Goal: Navigation & Orientation: Find specific page/section

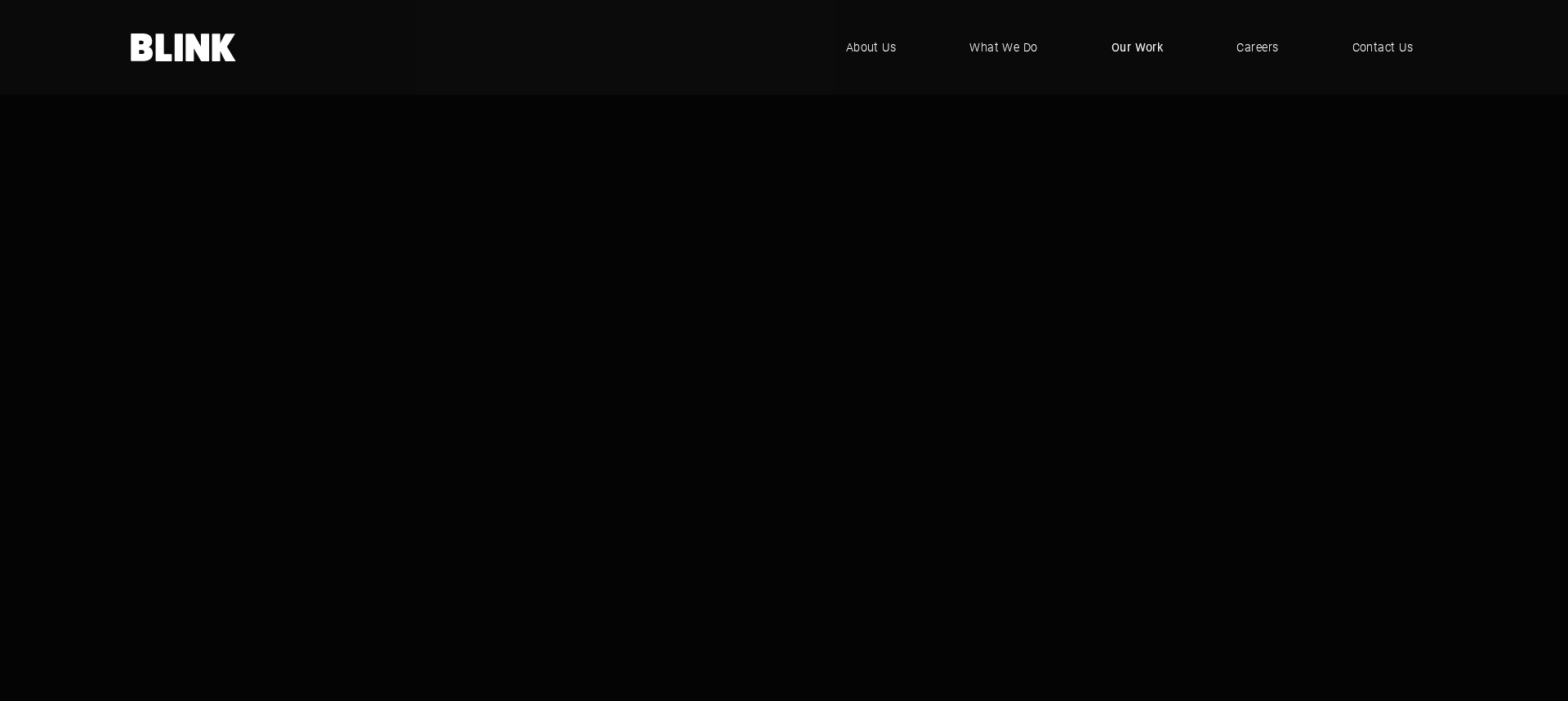
click at [1137, 38] on link "Our Work" at bounding box center [1138, 47] width 101 height 49
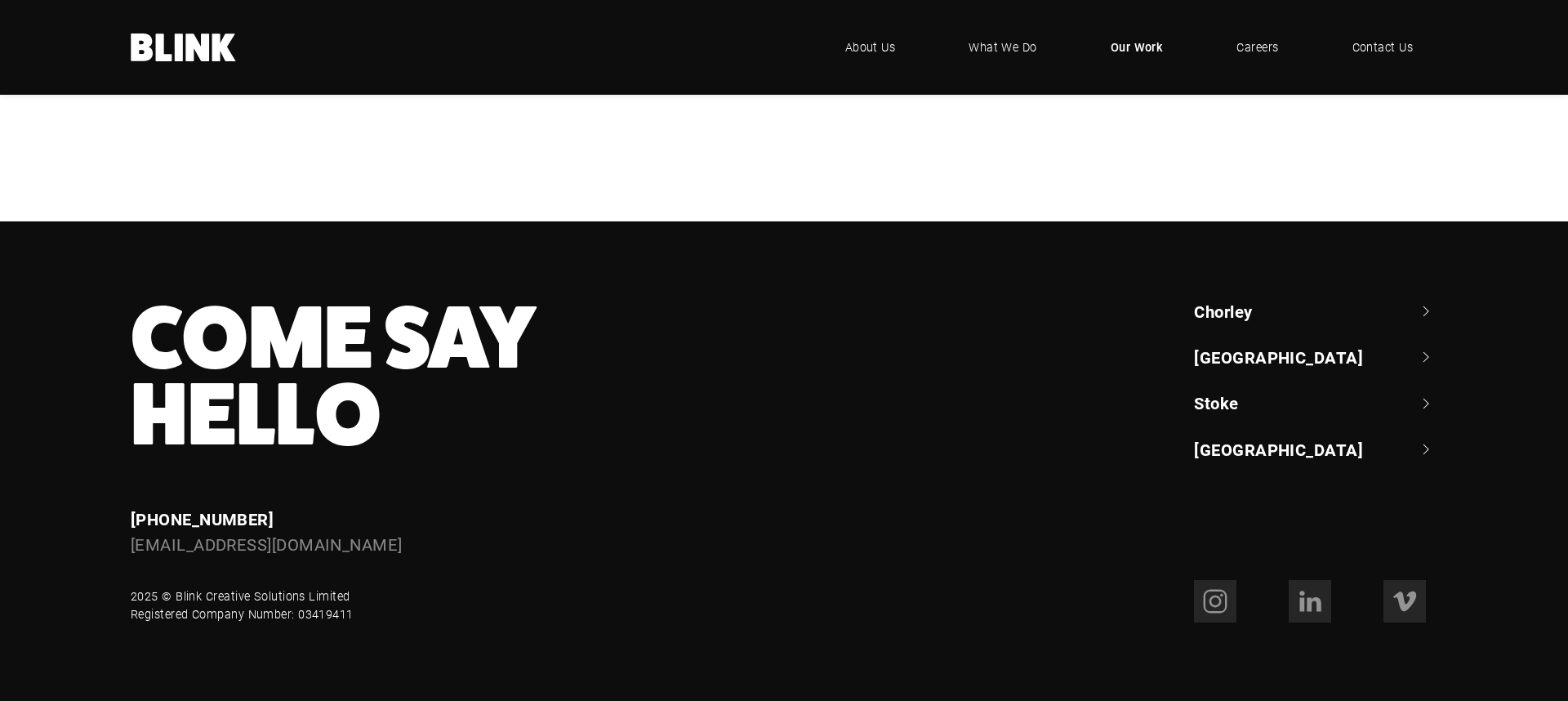
scroll to position [1293, 0]
click at [0, 0] on div "Bedeck" at bounding box center [0, 0] width 0 height 0
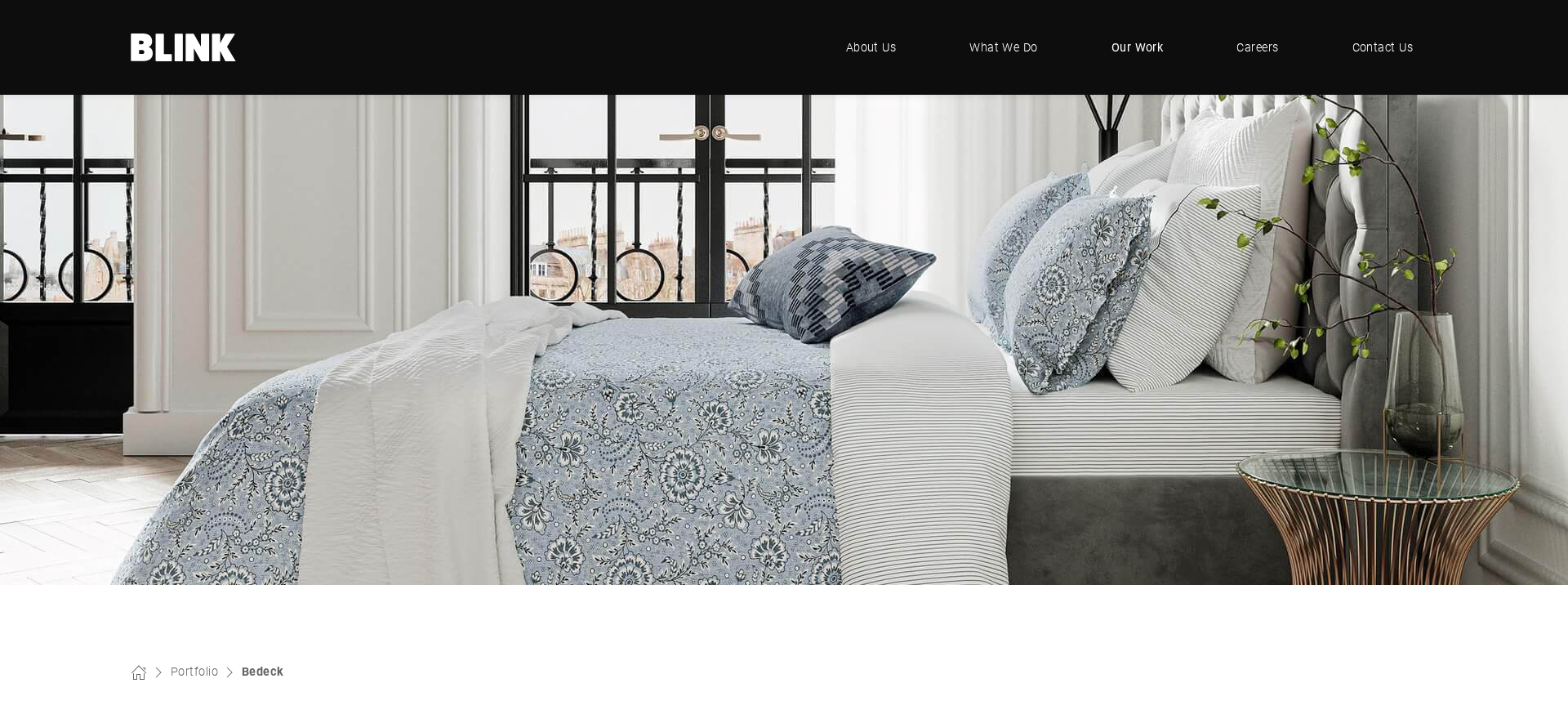
click at [1140, 48] on span "Our Work" at bounding box center [1137, 47] width 52 height 18
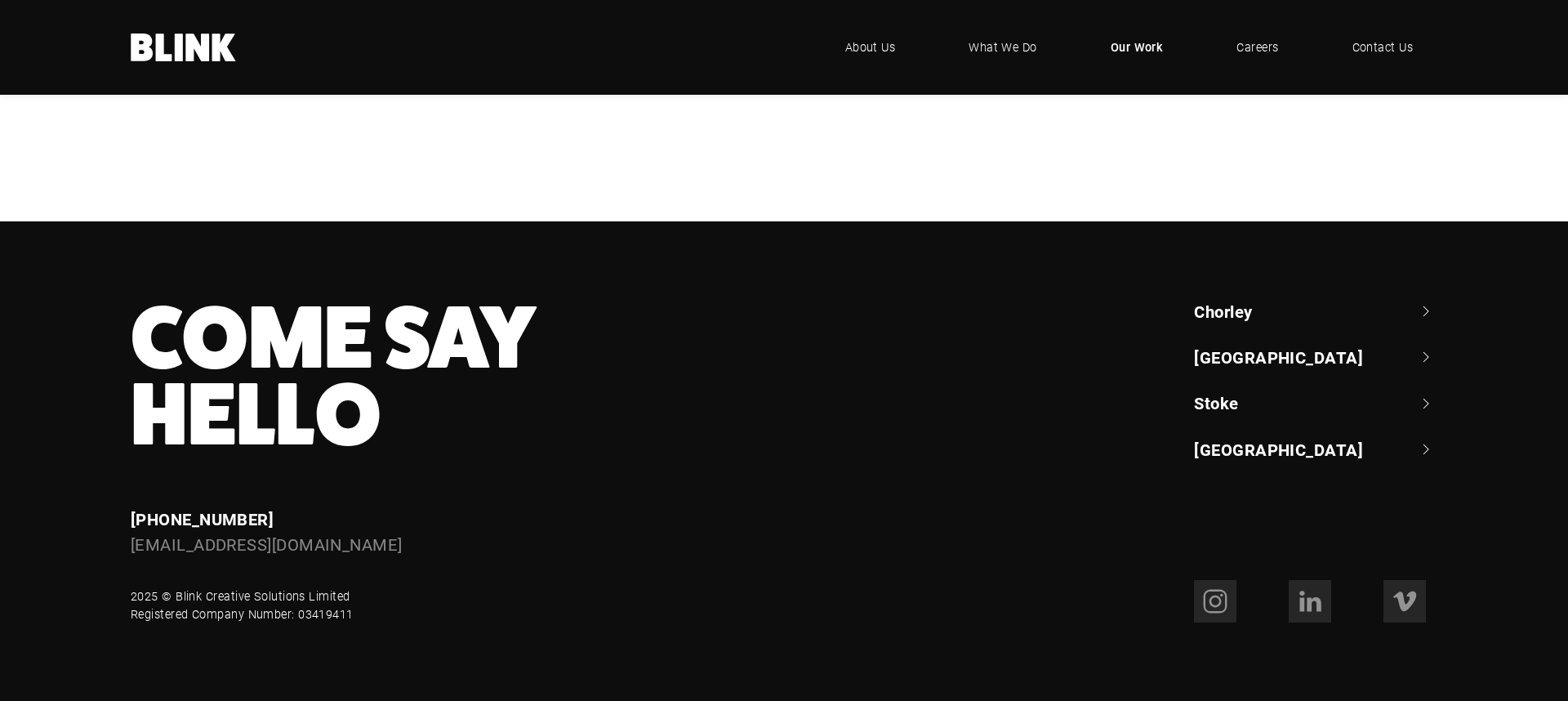
scroll to position [896, 0]
click at [0, 0] on div "Bathroom Brands" at bounding box center [0, 0] width 0 height 0
click at [0, 0] on div "NBrown" at bounding box center [0, 0] width 0 height 0
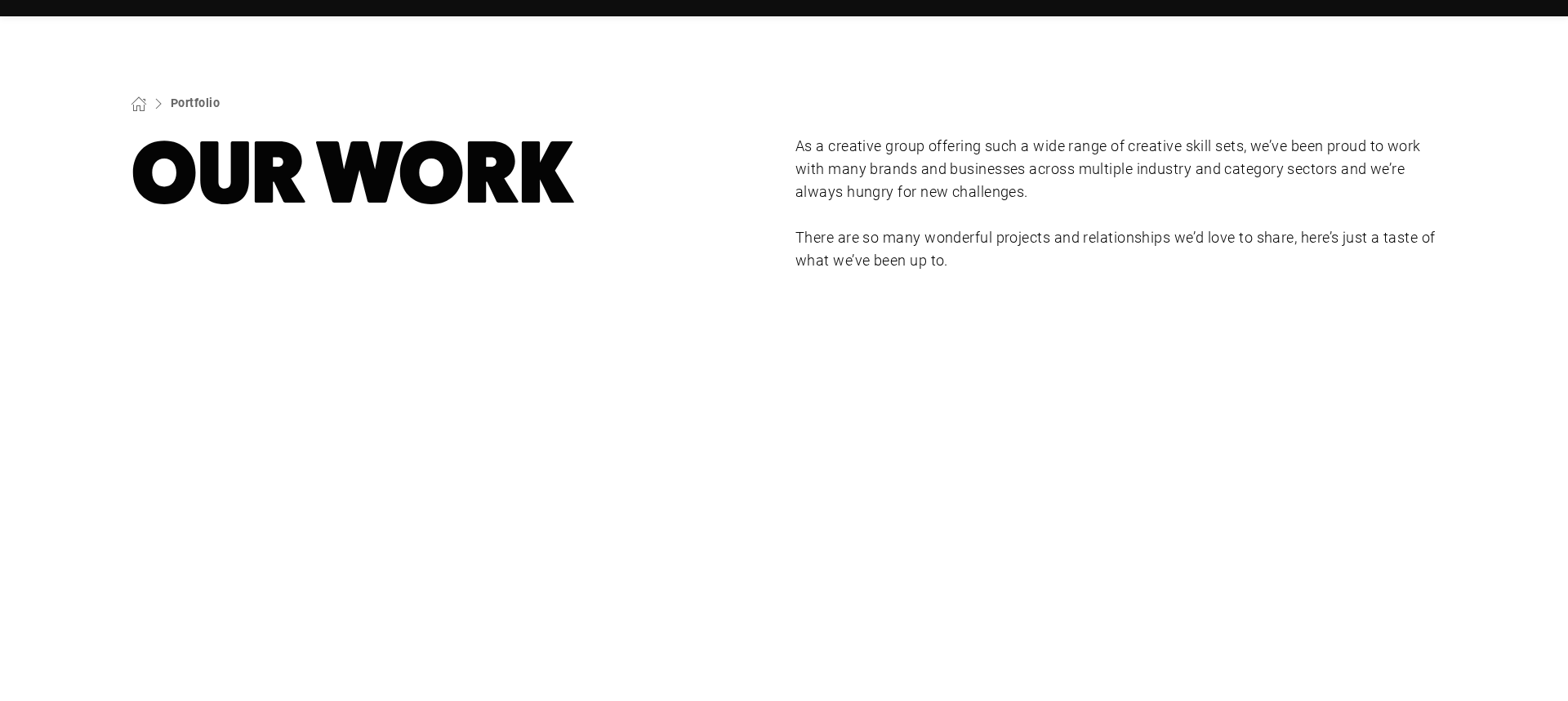
scroll to position [208, 0]
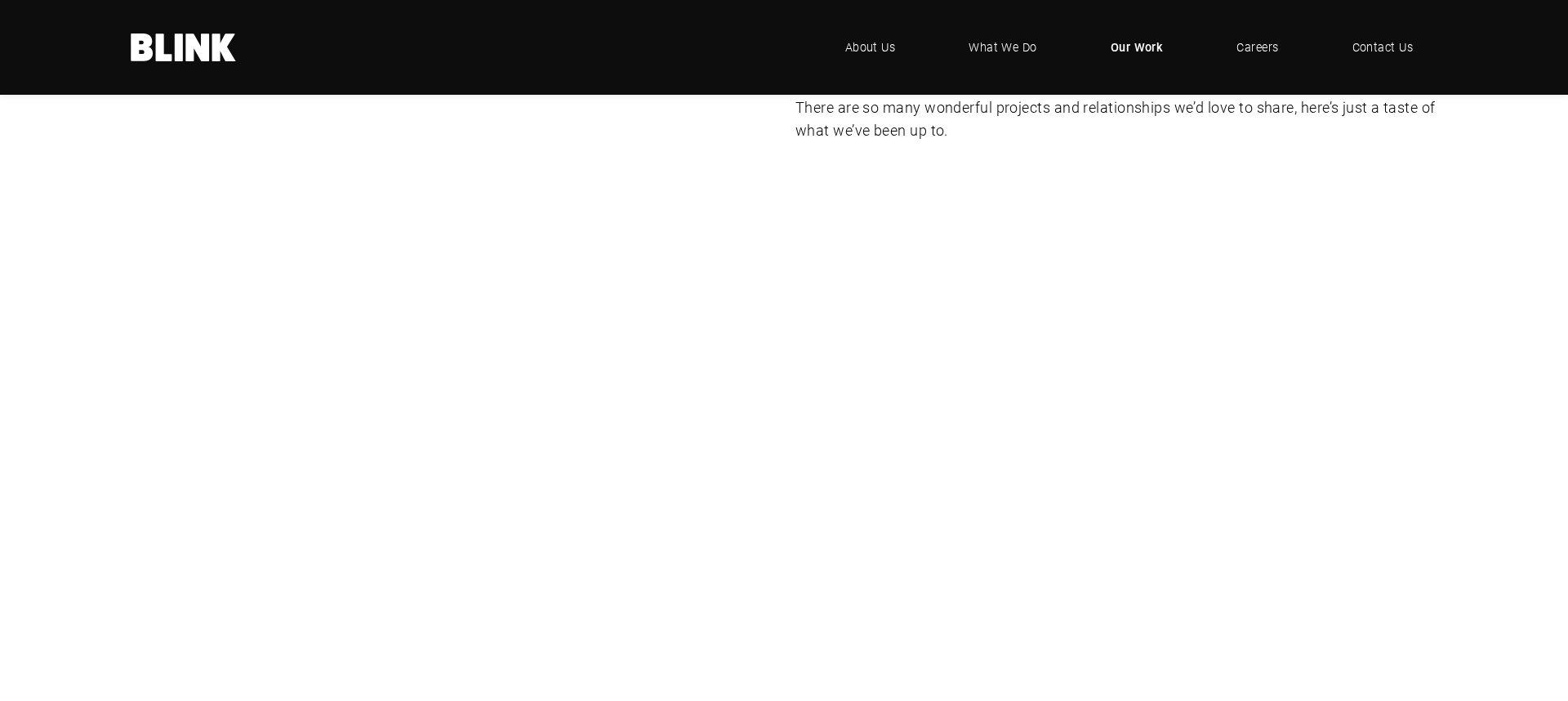
click at [0, 0] on div "Lampenwelt" at bounding box center [0, 0] width 0 height 0
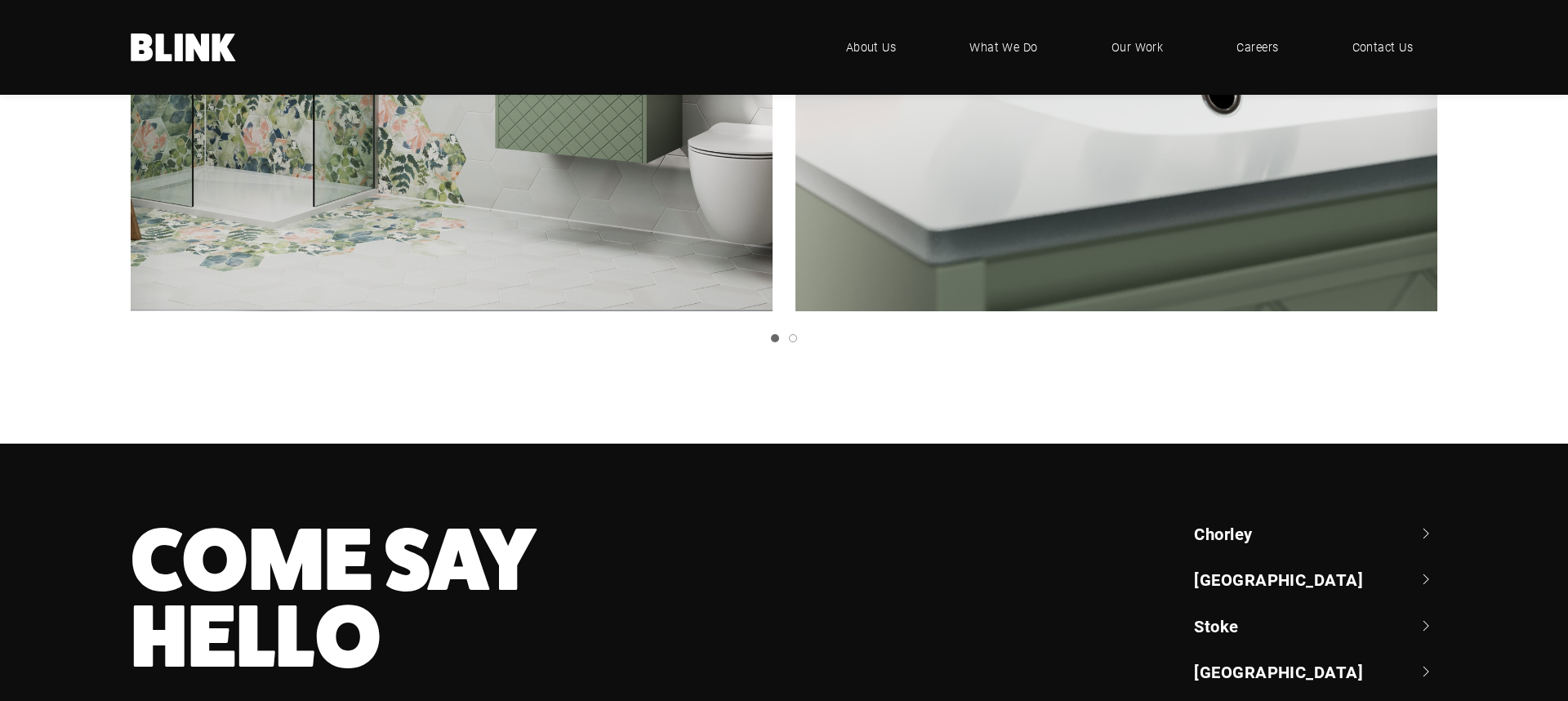
scroll to position [6408, 0]
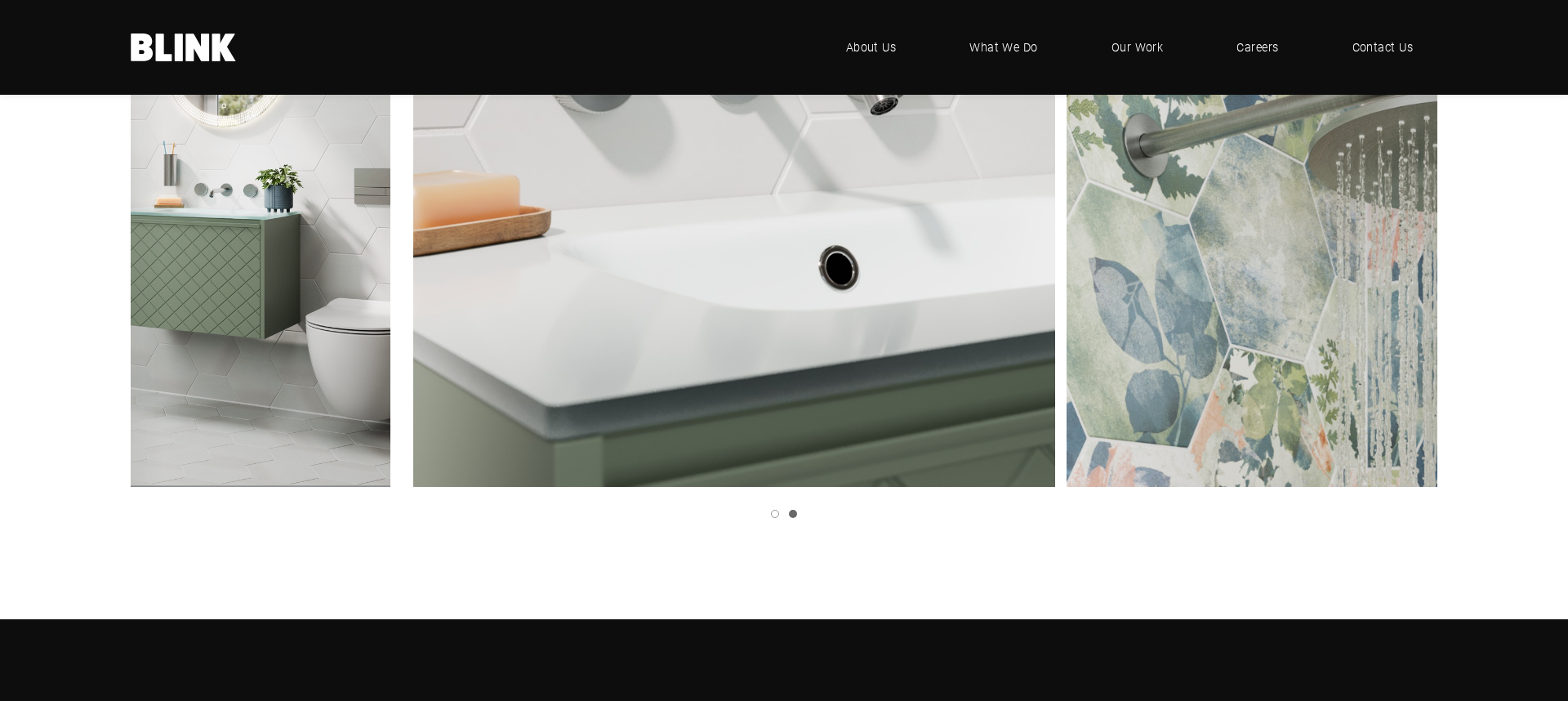
drag, startPoint x: 968, startPoint y: 398, endPoint x: 379, endPoint y: 393, distance: 589.0
click at [413, 393] on img "1 of 2" at bounding box center [733, 165] width 642 height 642
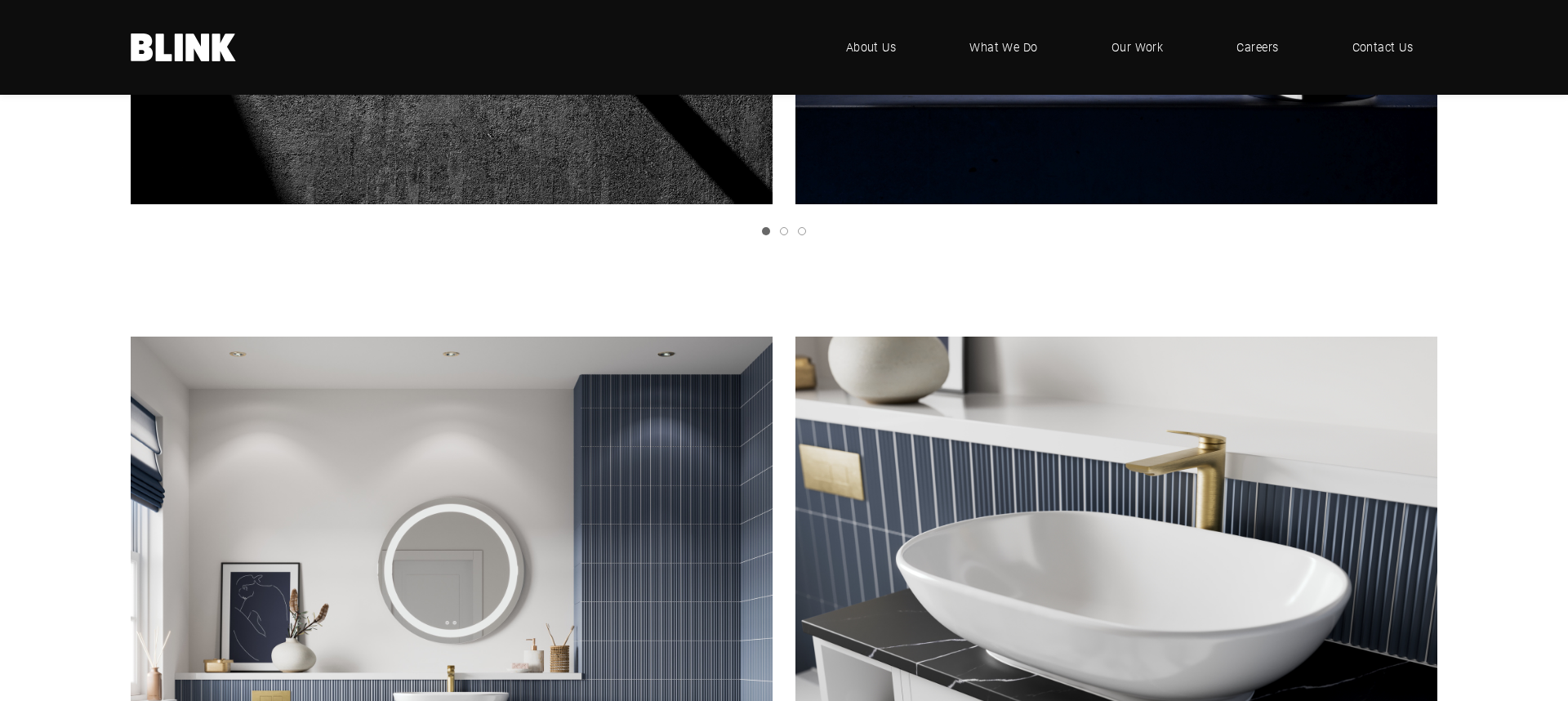
scroll to position [4937, 0]
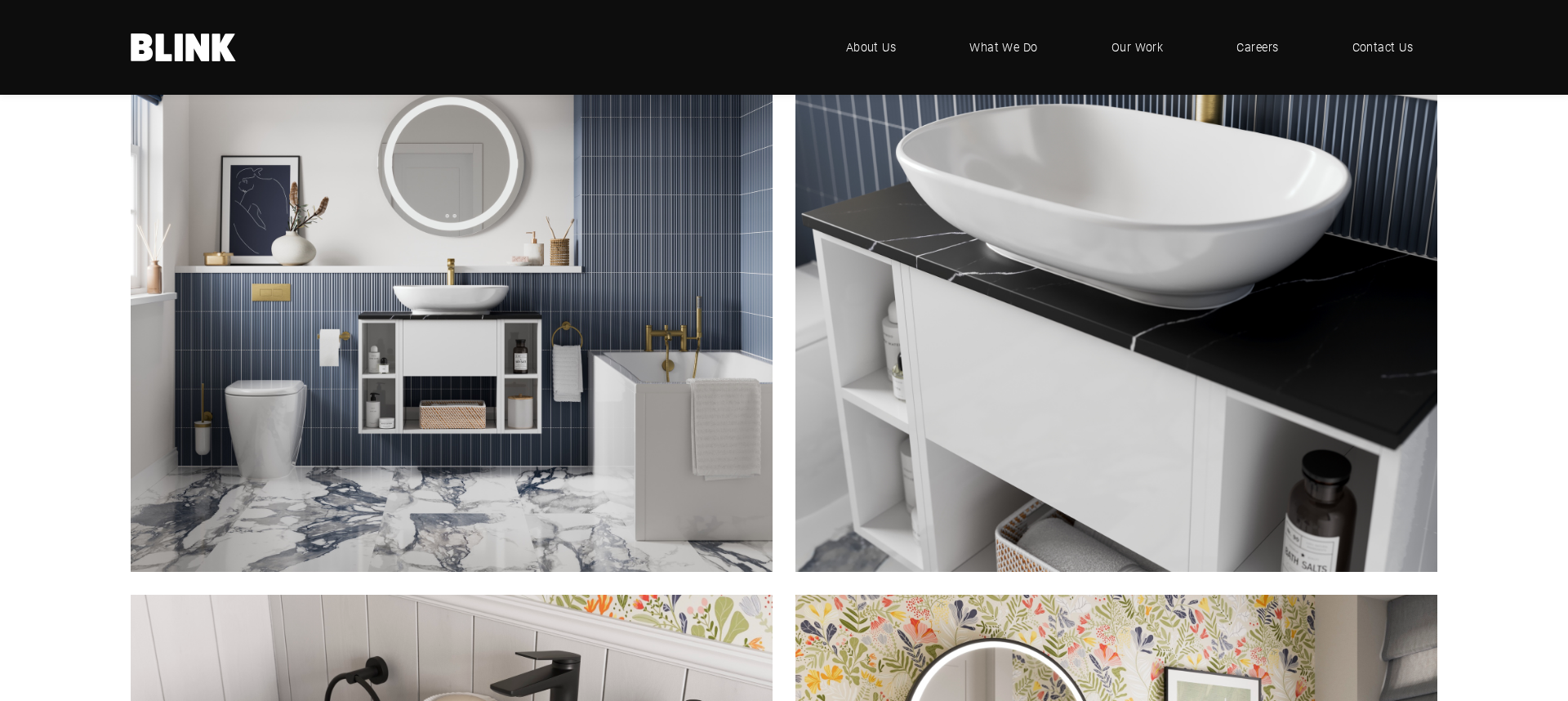
click at [679, 387] on img "1 of 1" at bounding box center [452, 250] width 642 height 642
click at [598, 358] on img "1 of 1" at bounding box center [452, 250] width 642 height 642
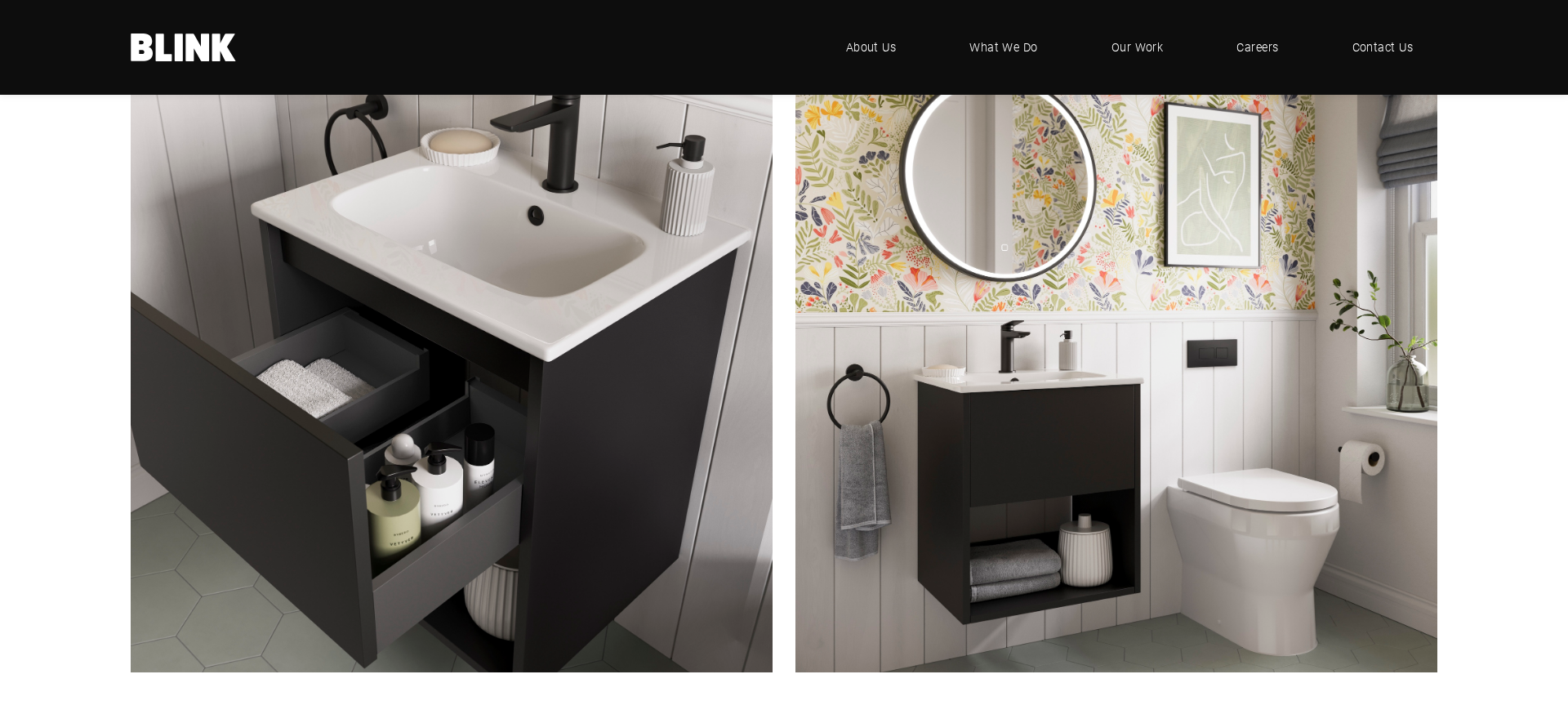
scroll to position [5506, 0]
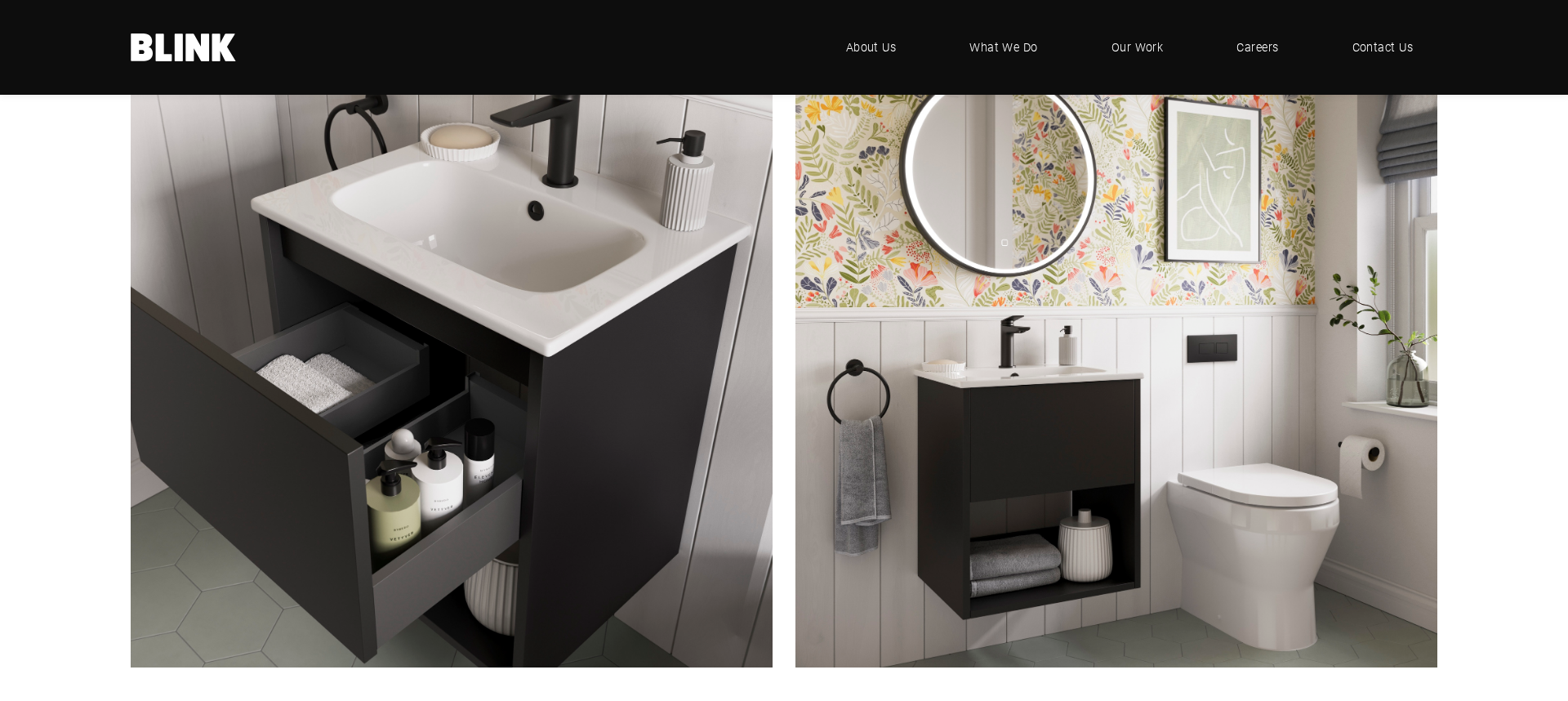
click at [1015, 311] on img "1 of 1" at bounding box center [1116, 346] width 642 height 642
click at [969, 250] on img "1 of 1" at bounding box center [1116, 346] width 642 height 642
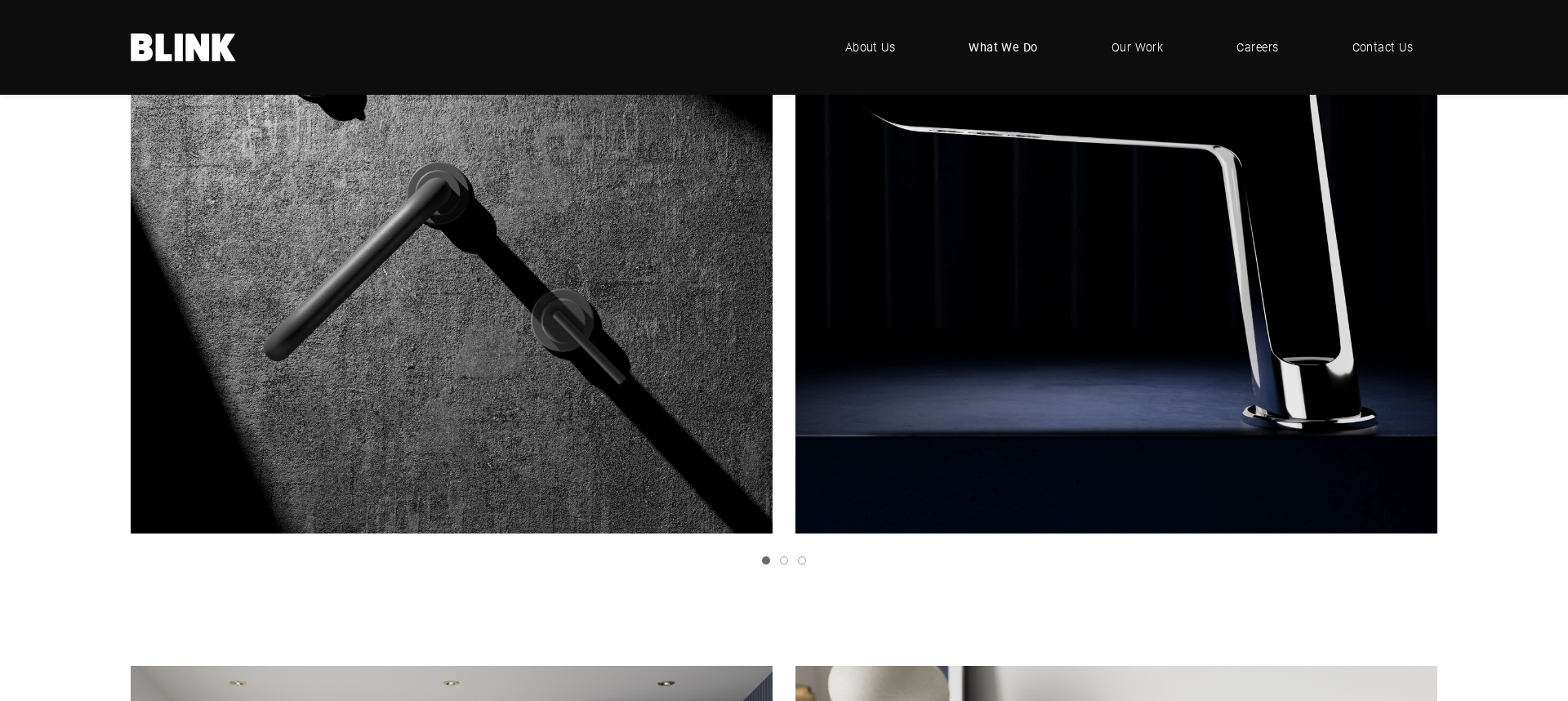
scroll to position [4174, 0]
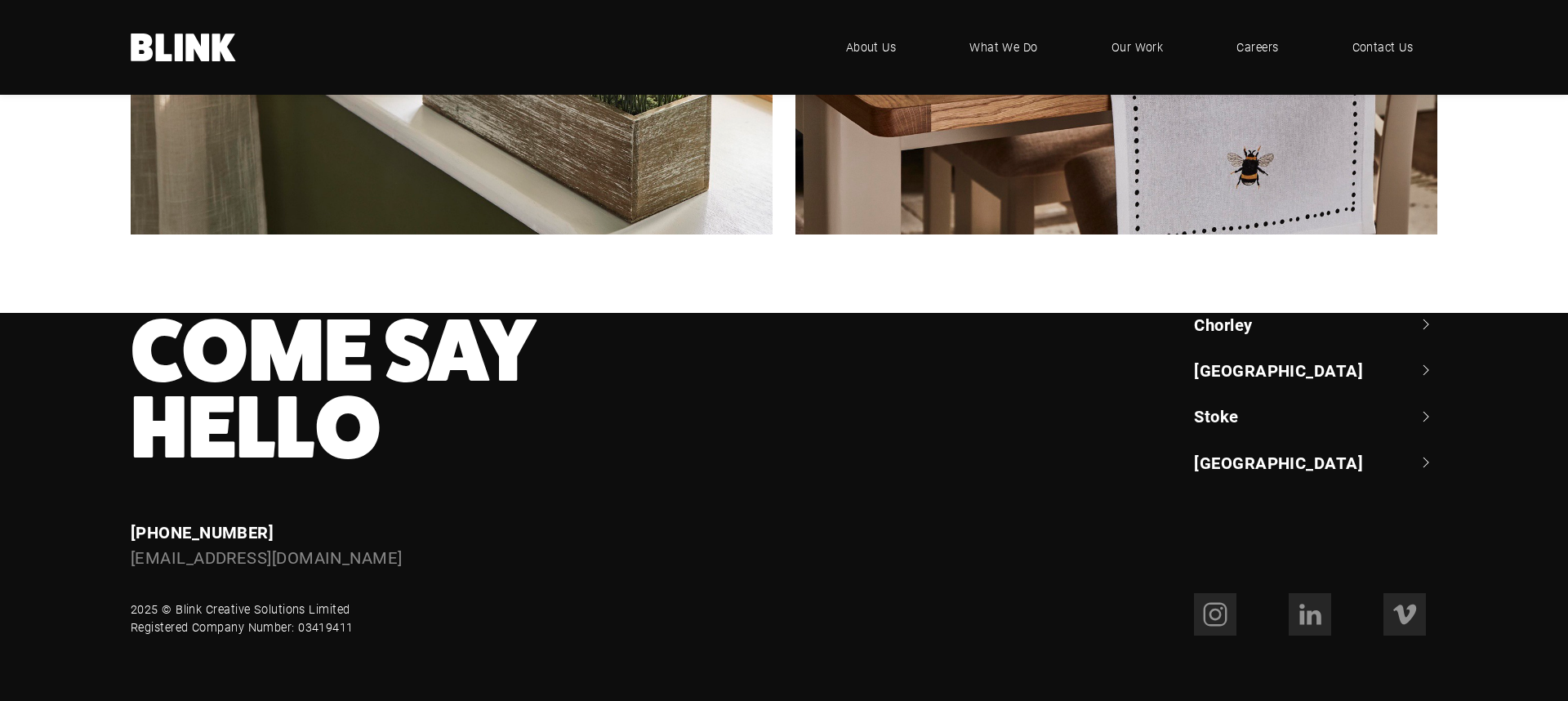
scroll to position [3740, 0]
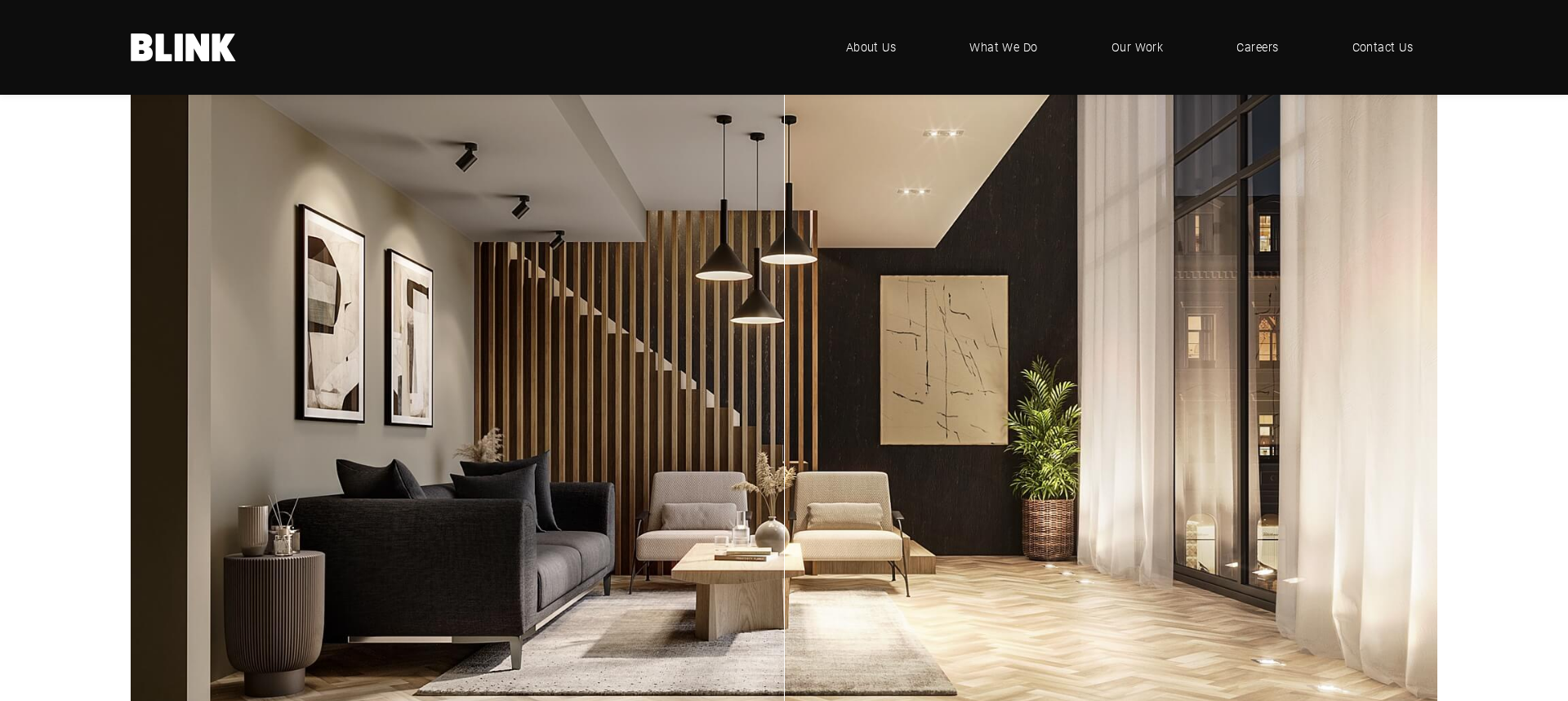
scroll to position [5641, 0]
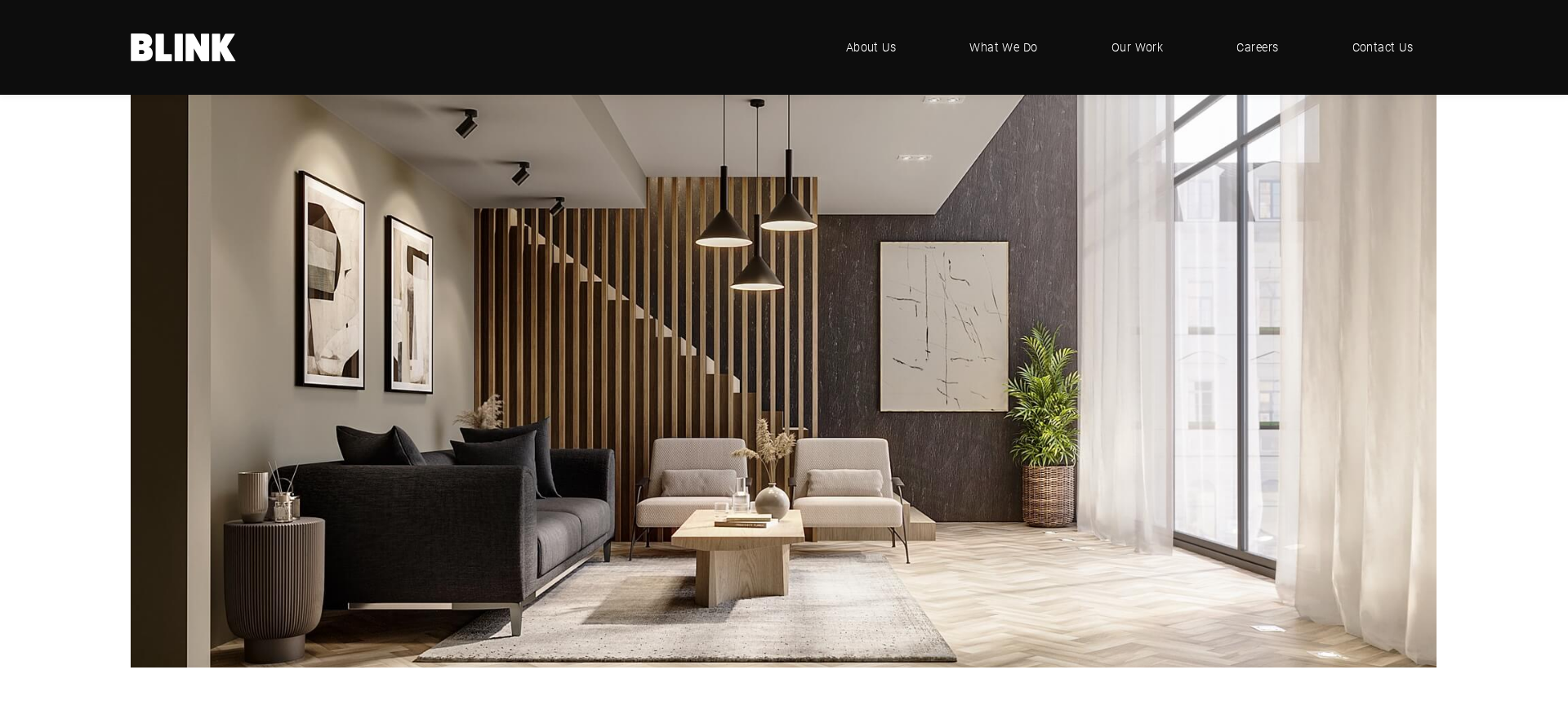
drag, startPoint x: 736, startPoint y: 378, endPoint x: 1567, endPoint y: 403, distance: 831.4
click at [1567, 403] on section "Using CGI to highlight product environments Day-time lighting & night-time ligh…" at bounding box center [784, 327] width 1568 height 836
drag, startPoint x: 1062, startPoint y: 402, endPoint x: 1567, endPoint y: 449, distance: 507.2
click at [1567, 449] on section "Using CGI to highlight product environments Day-time lighting & night-time ligh…" at bounding box center [784, 327] width 1568 height 836
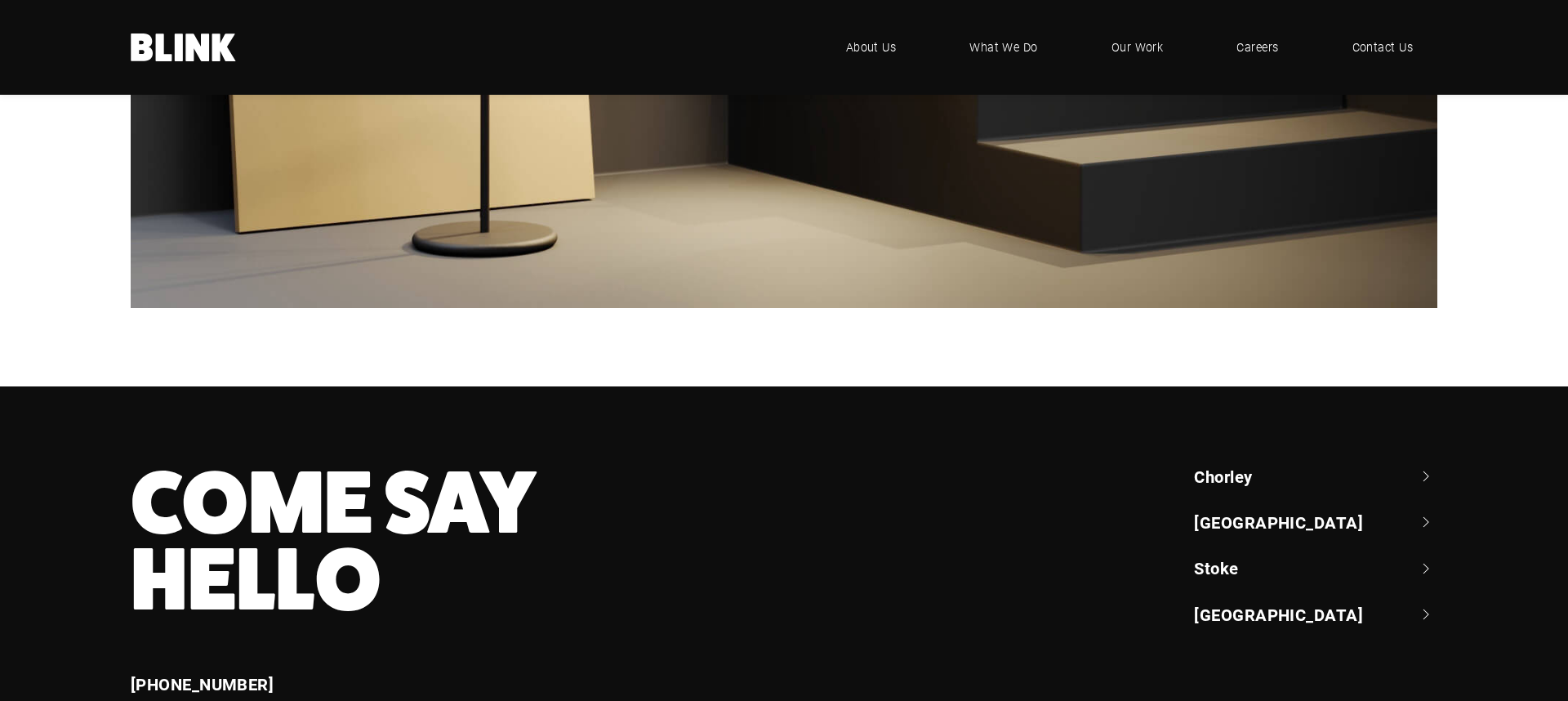
scroll to position [9068, 0]
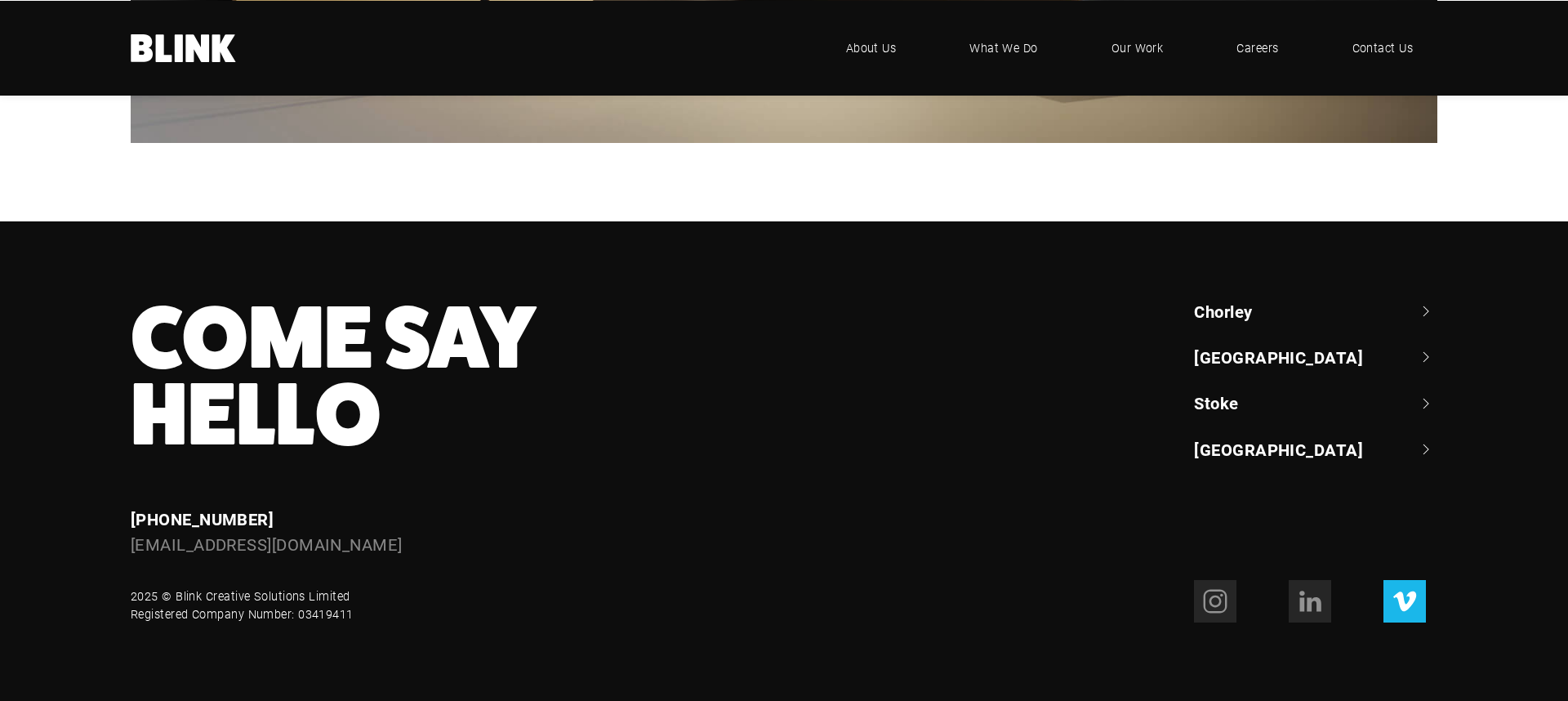
click at [1413, 593] on icon at bounding box center [1404, 601] width 23 height 20
click at [1225, 604] on icon at bounding box center [1216, 602] width 24 height 24
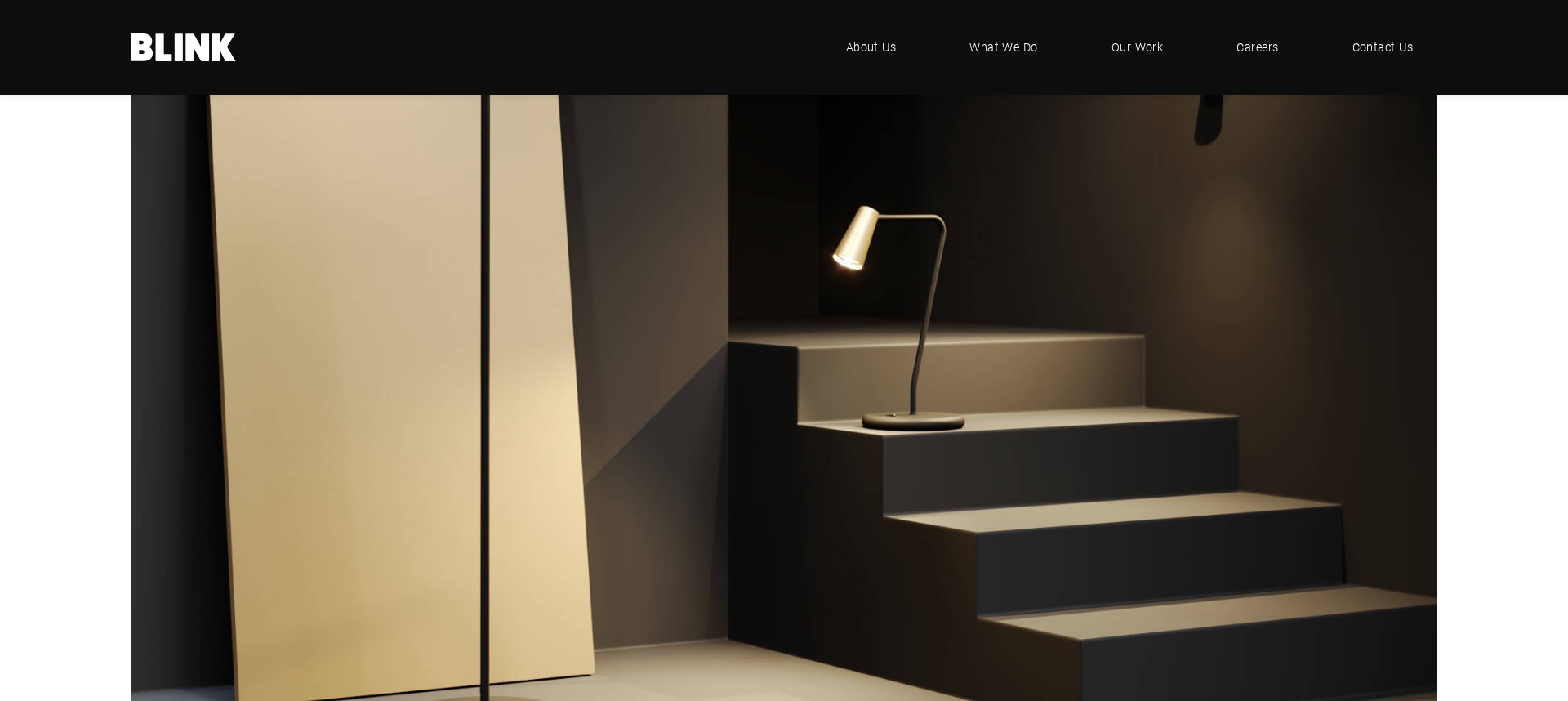
scroll to position [8232, 0]
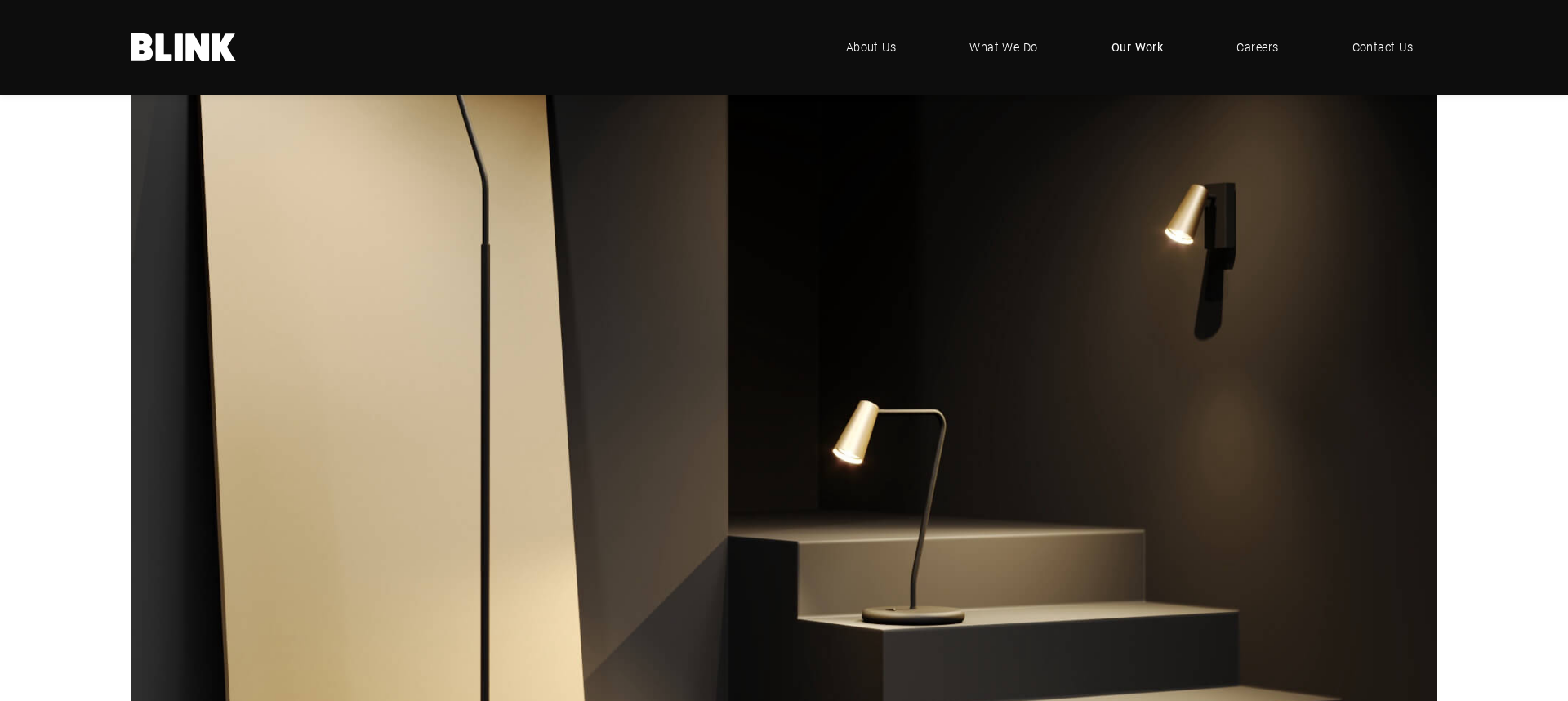
click at [1134, 47] on span "Our Work" at bounding box center [1137, 47] width 52 height 18
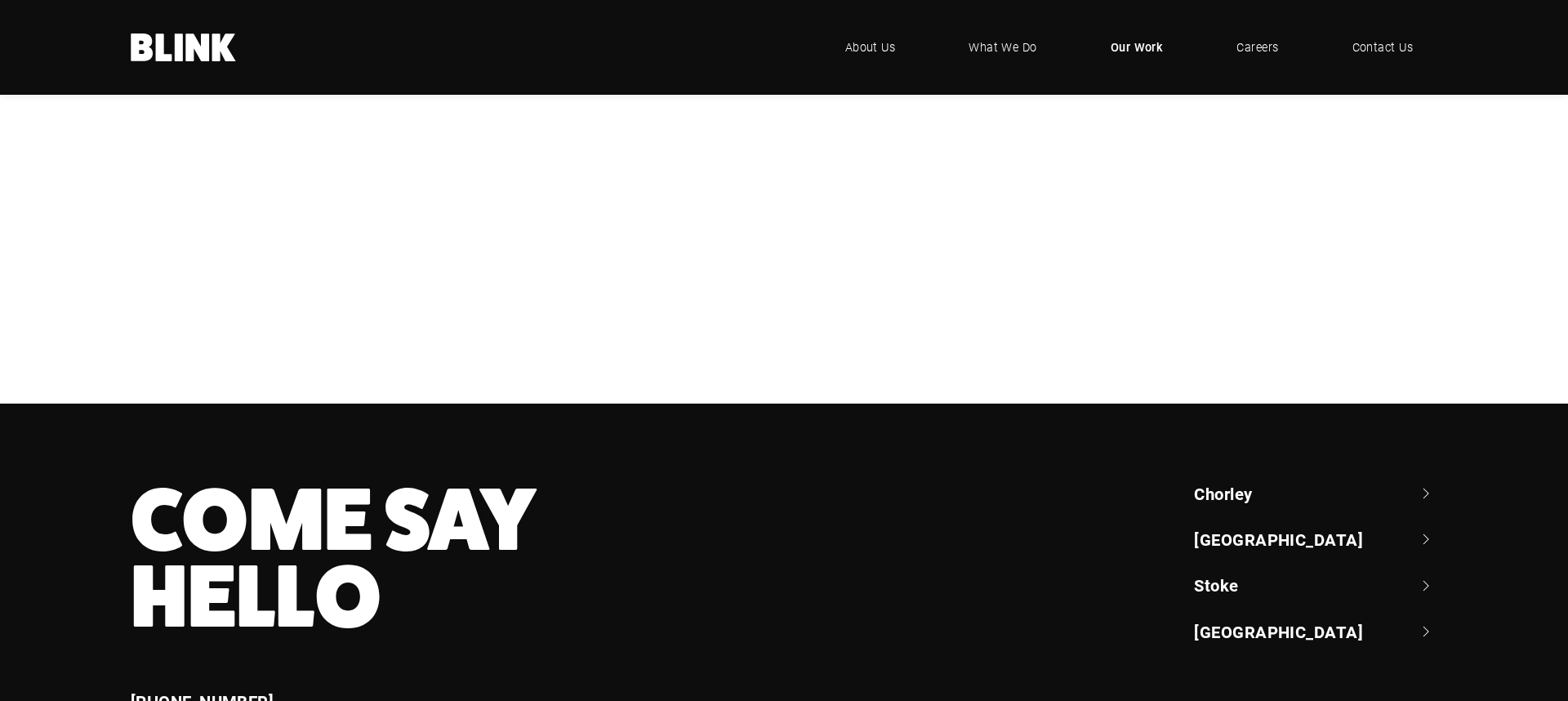
scroll to position [610, 0]
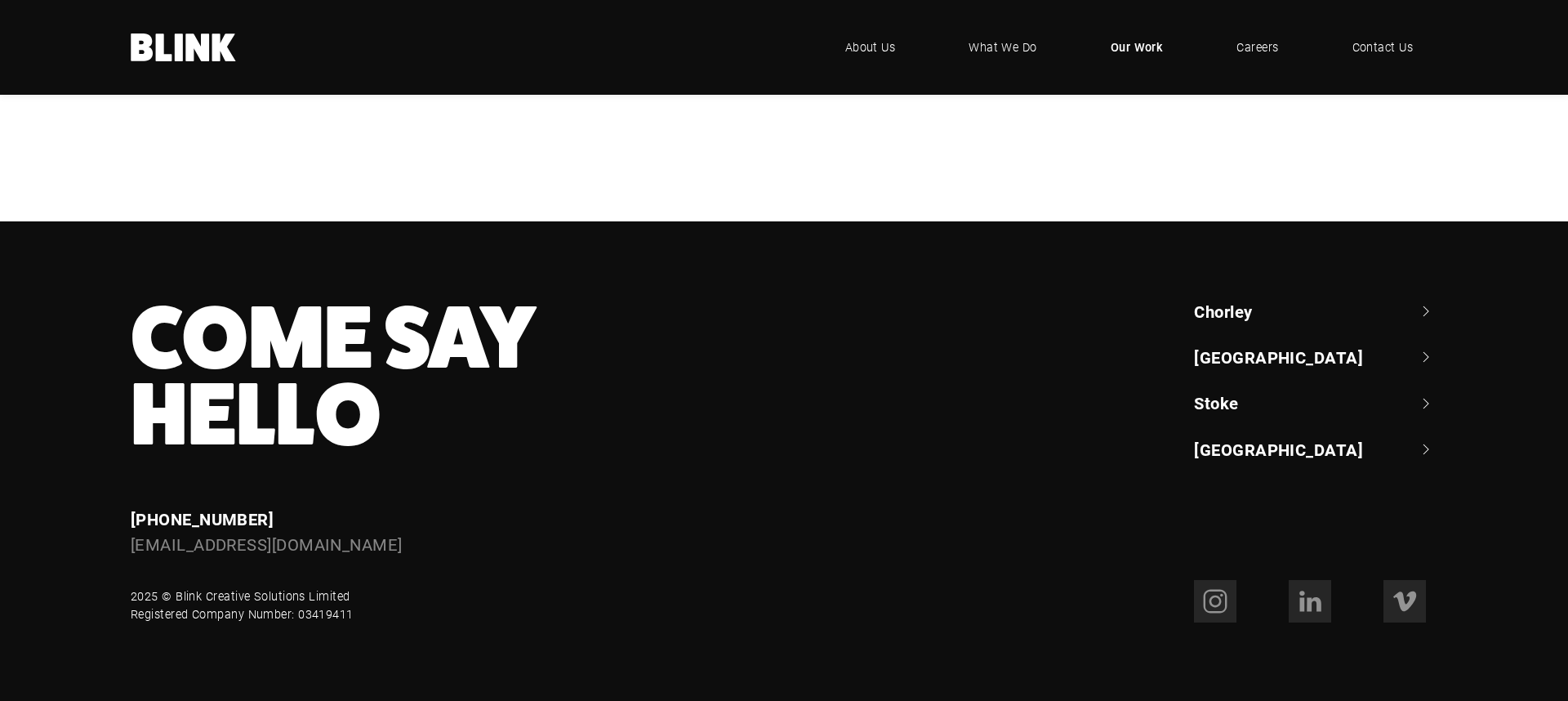
click at [0, 0] on div "Bedeck" at bounding box center [0, 0] width 0 height 0
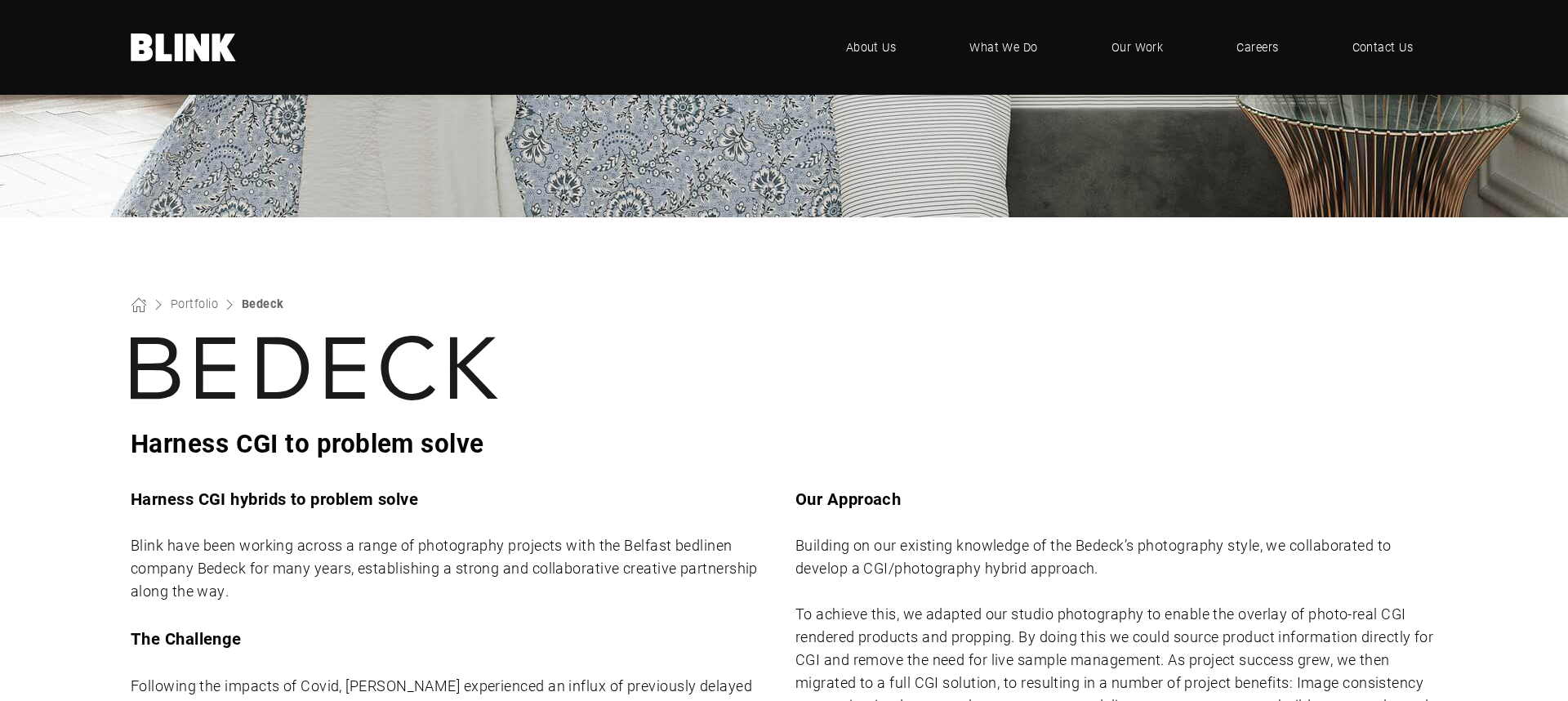
scroll to position [9, 0]
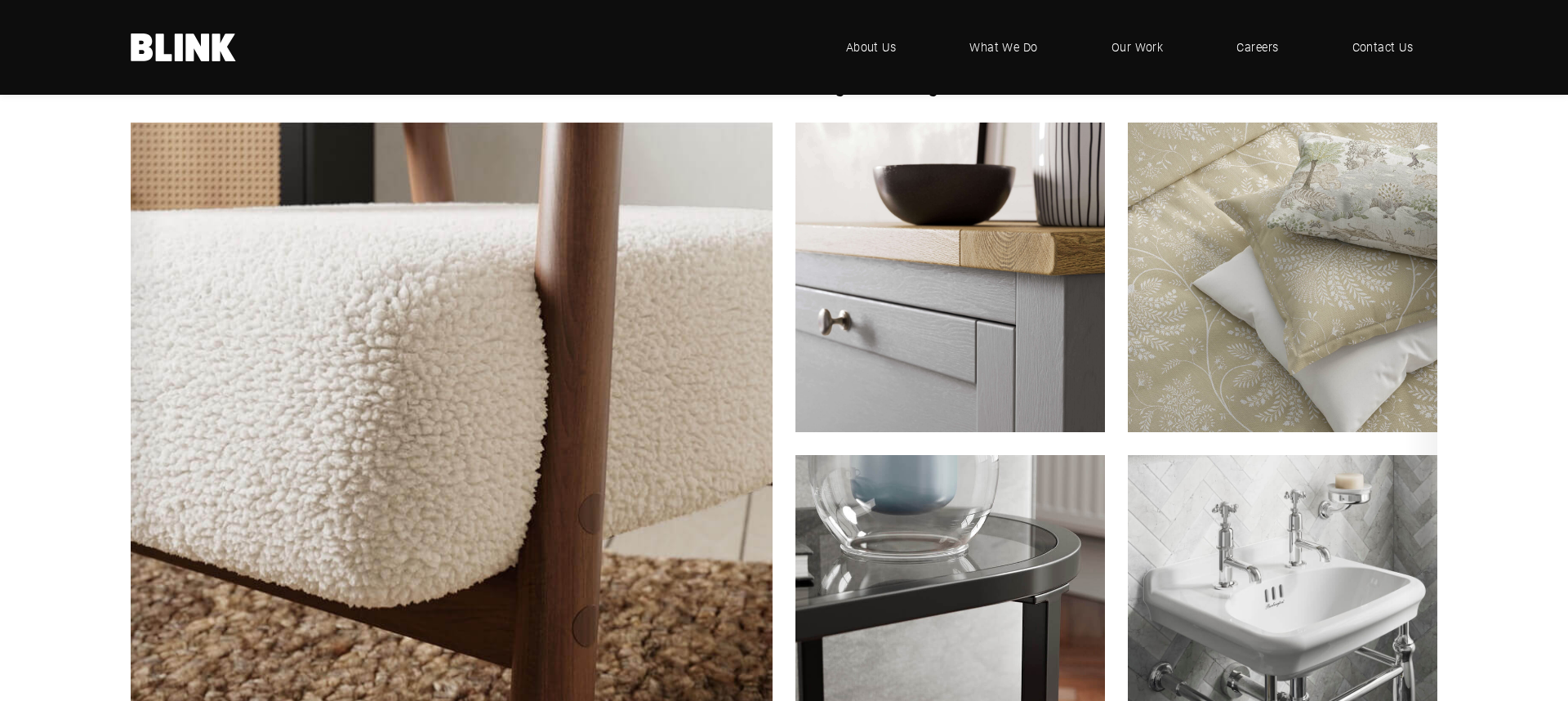
scroll to position [2002, 0]
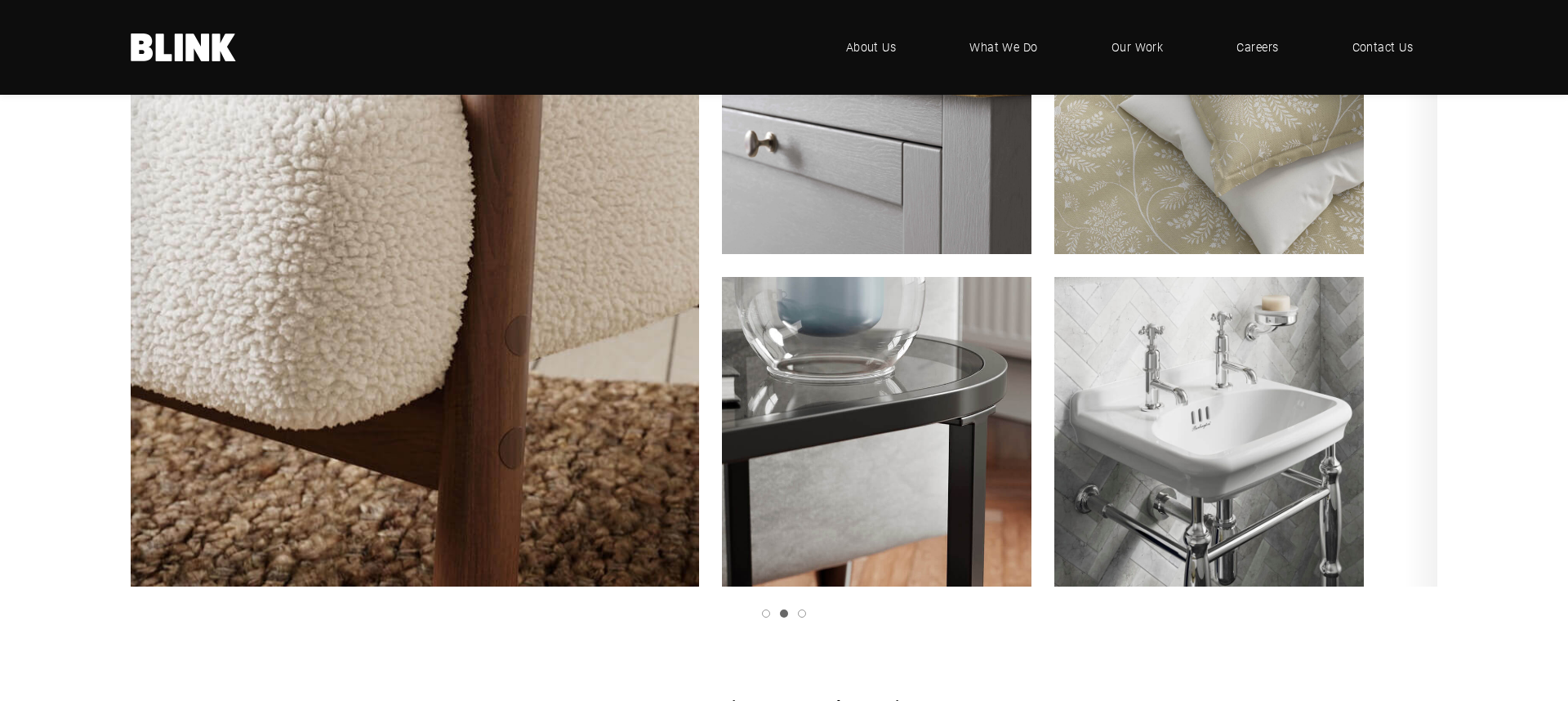
drag, startPoint x: 912, startPoint y: 421, endPoint x: 606, endPoint y: 421, distance: 306.0
click at [706, 421] on img "1 of 3" at bounding box center [876, 431] width 340 height 340
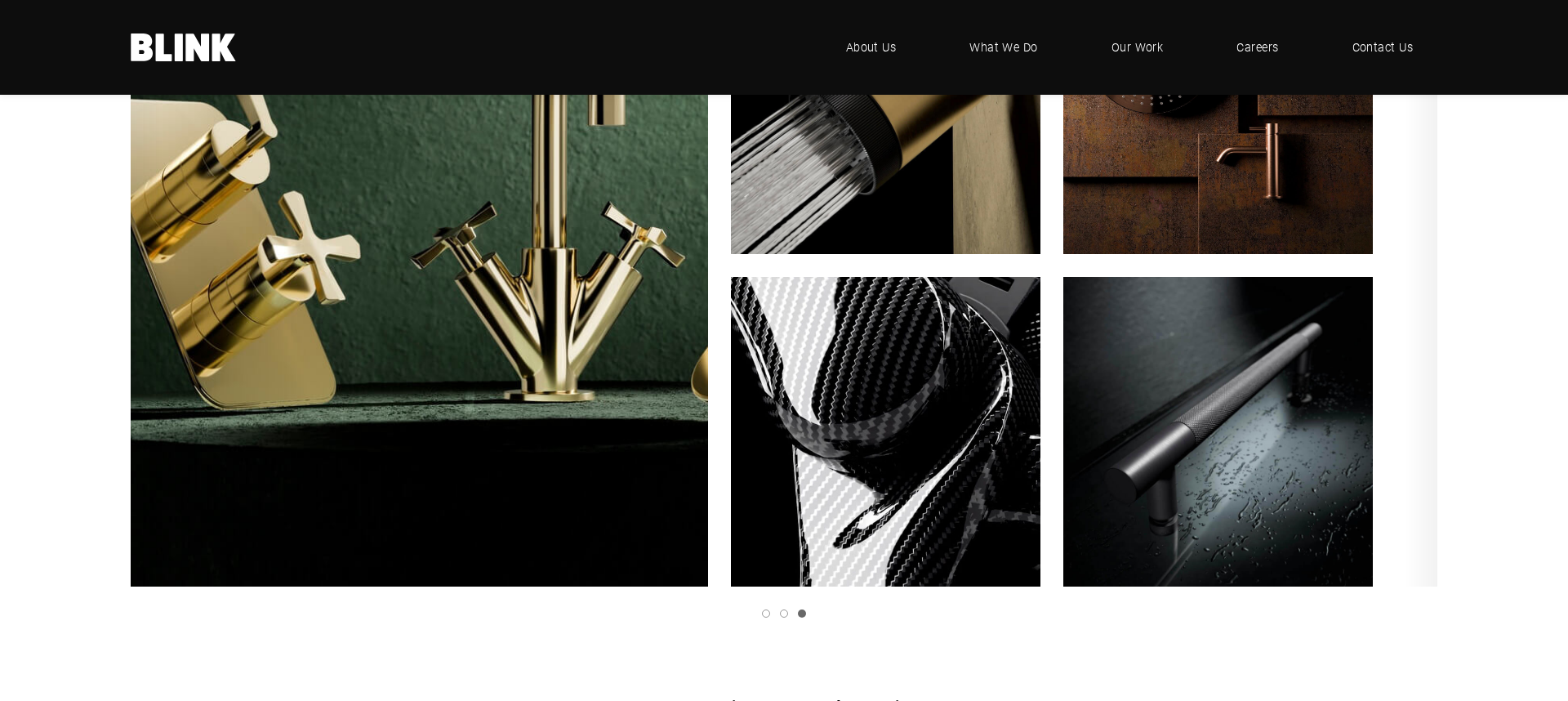
drag, startPoint x: 839, startPoint y: 434, endPoint x: 450, endPoint y: 436, distance: 389.0
click at [715, 436] on img "2 of 3" at bounding box center [885, 431] width 340 height 340
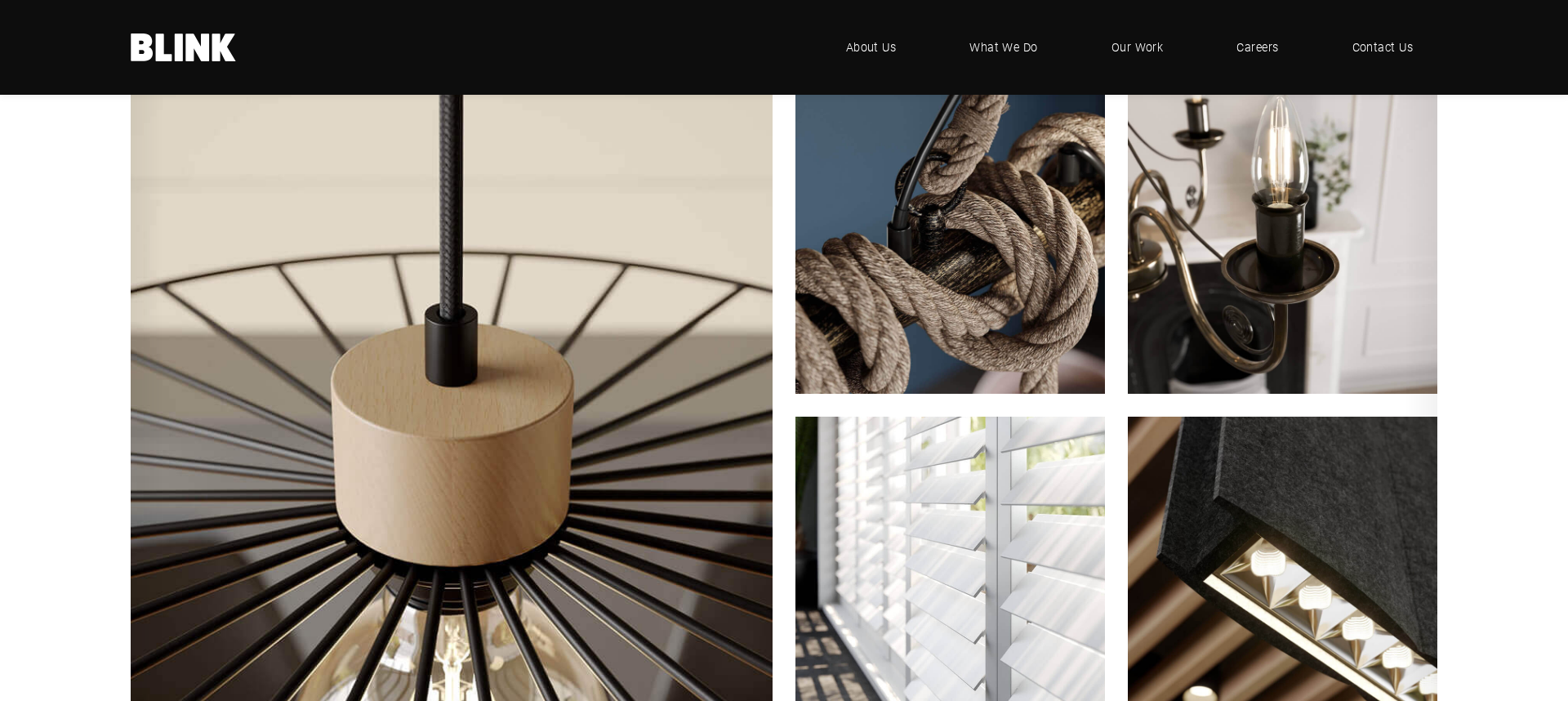
scroll to position [1725, 0]
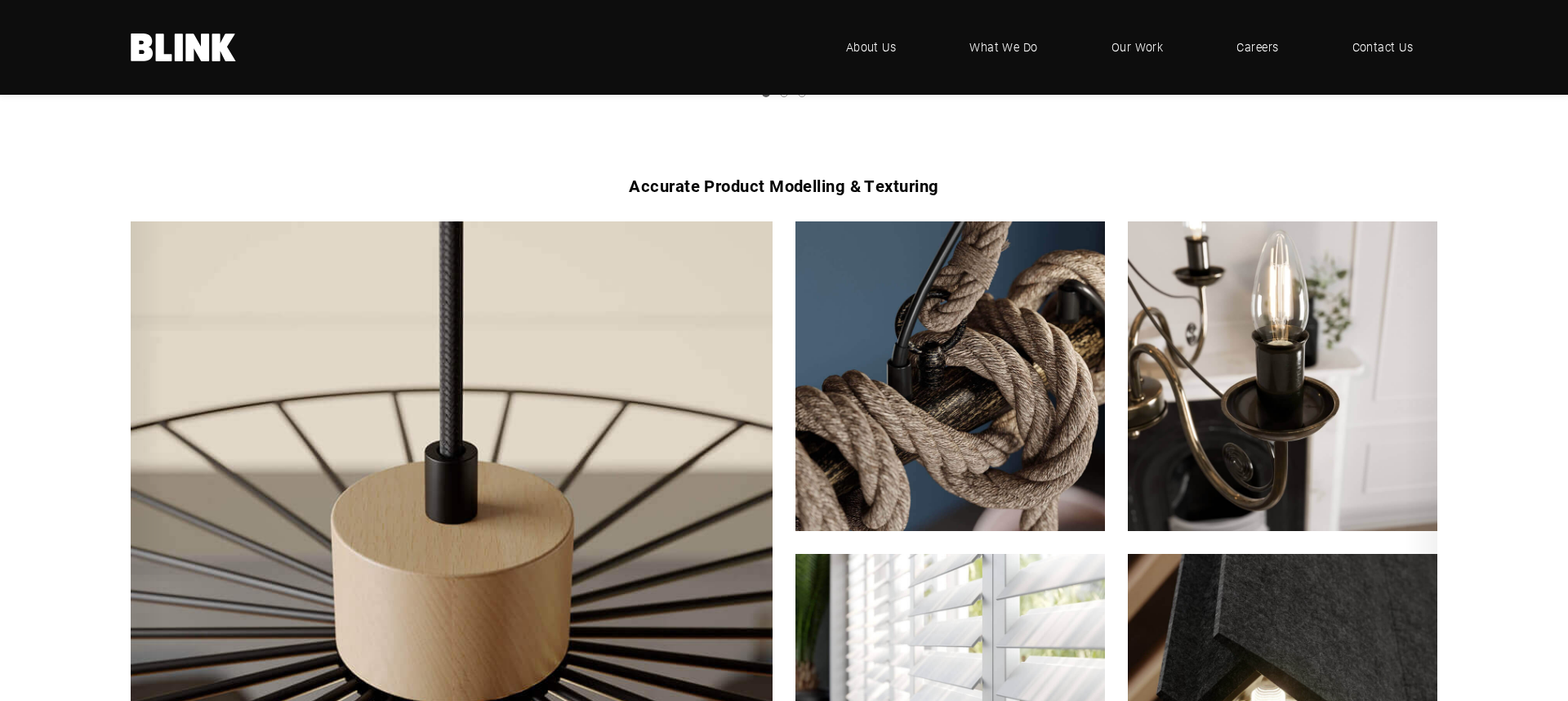
click at [0, 0] on polyline "Next slide" at bounding box center [0, 0] width 0 height 0
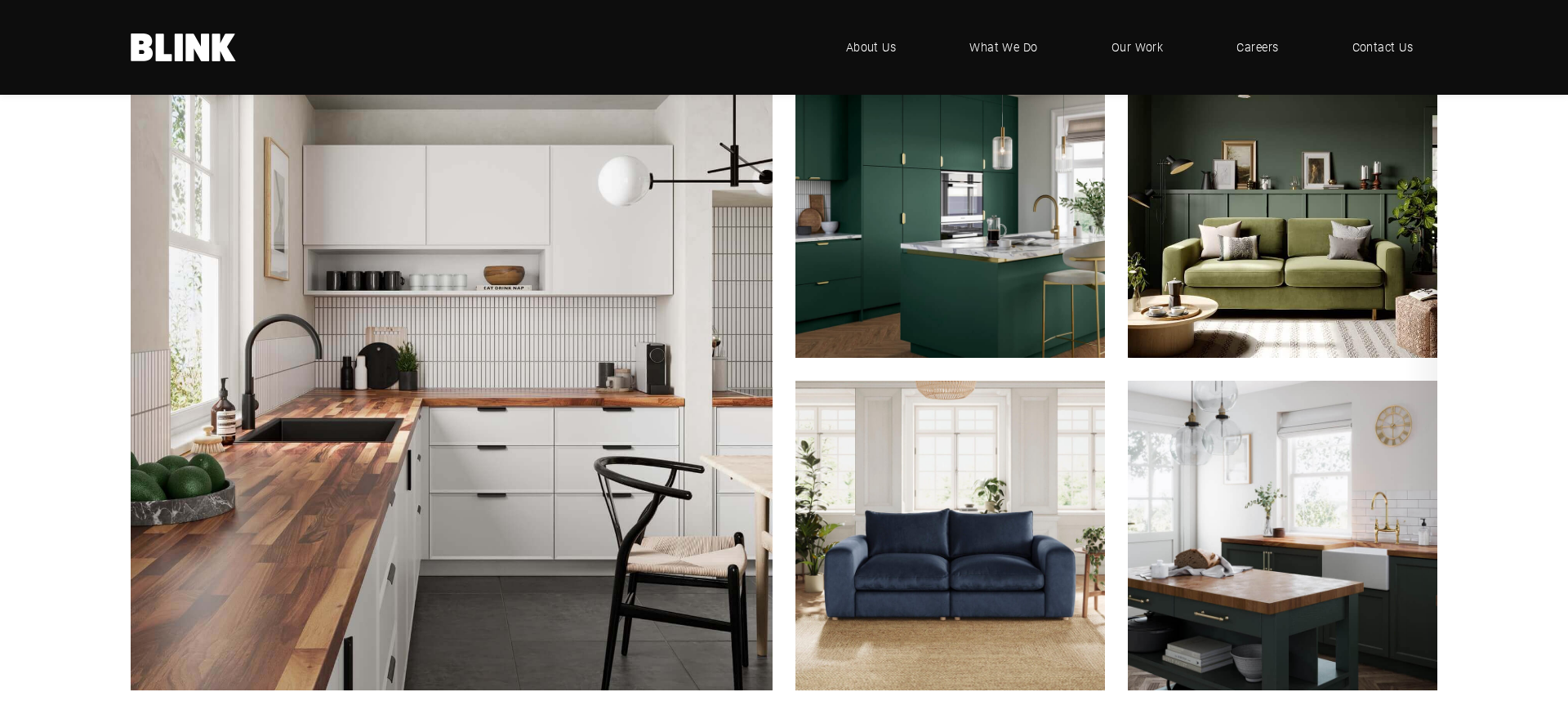
scroll to position [994, 0]
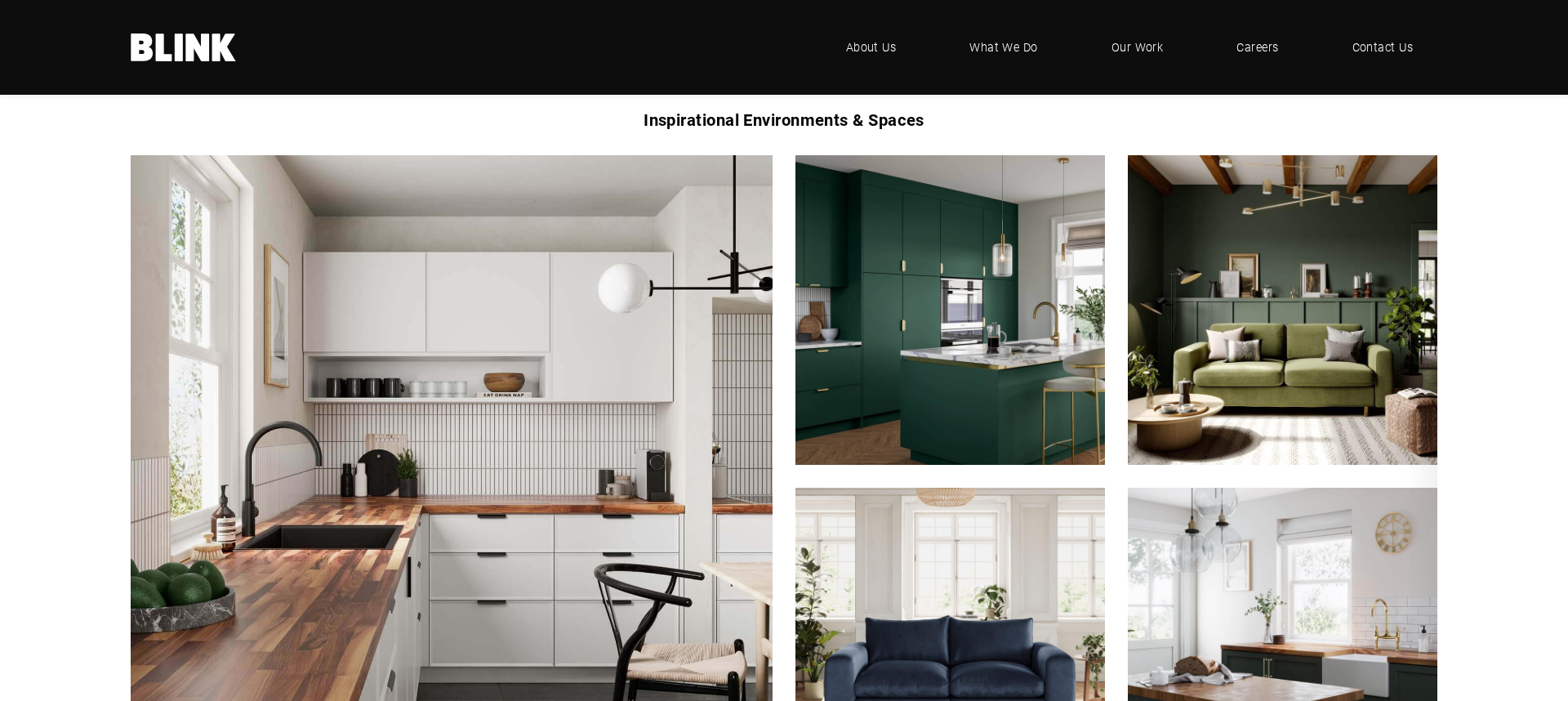
click at [0, 0] on link "Next slide" at bounding box center [0, 0] width 0 height 0
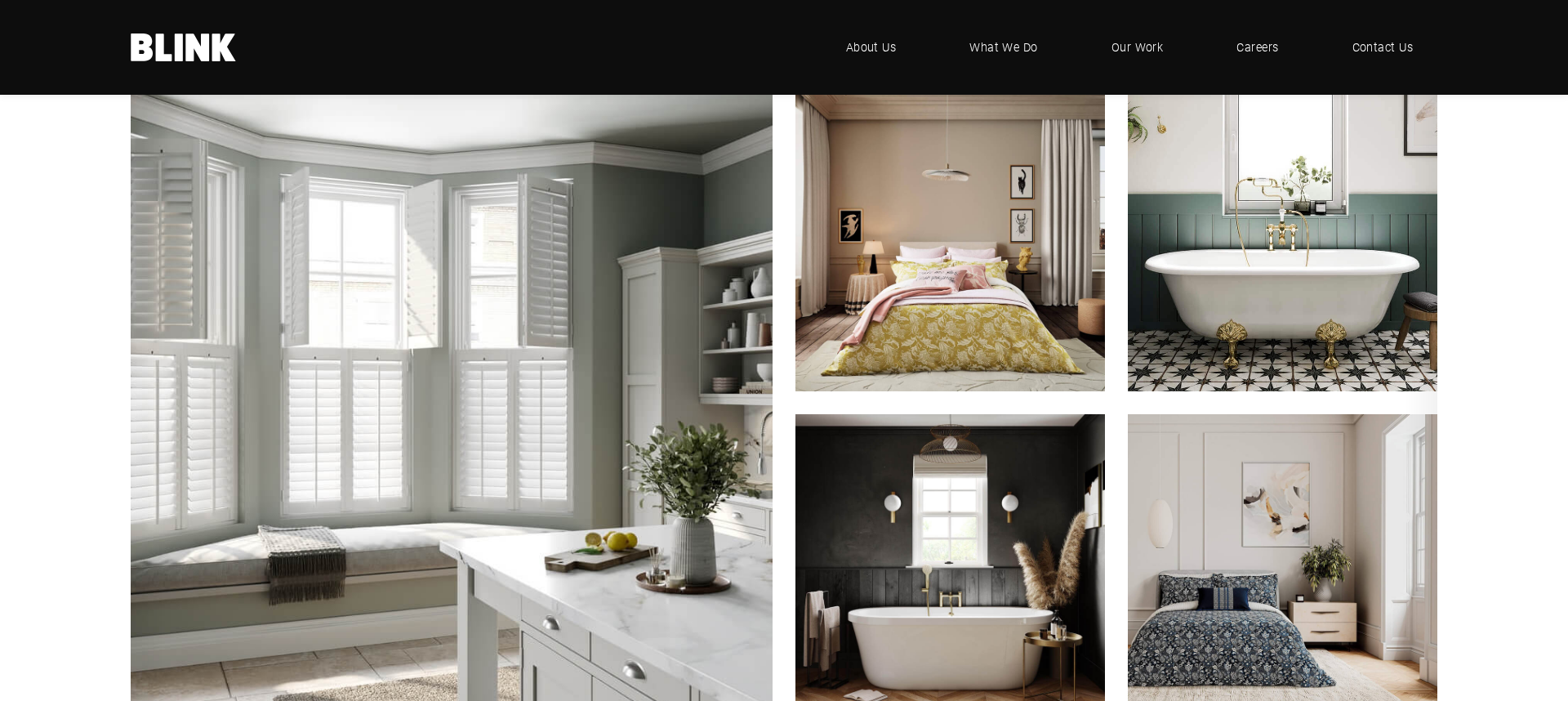
scroll to position [1052, 0]
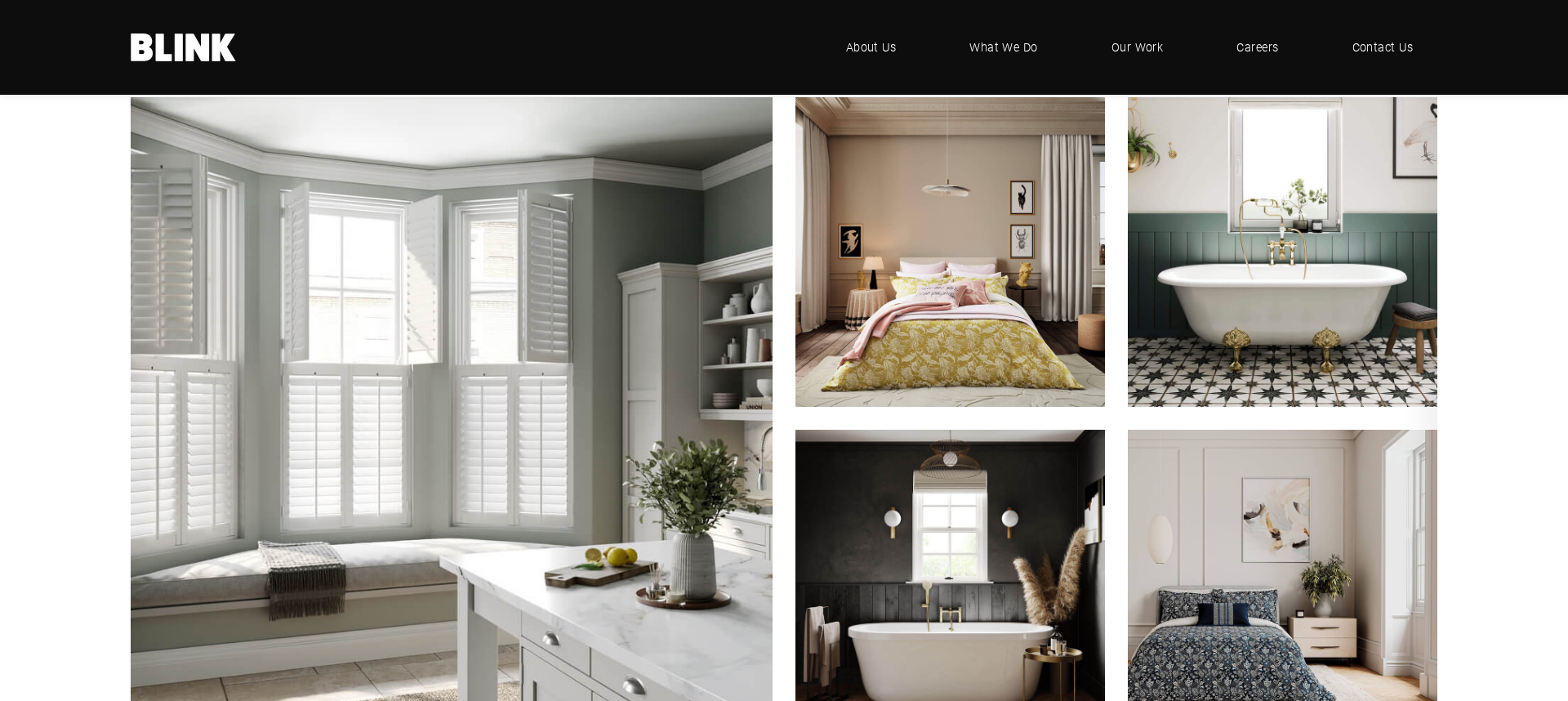
click at [0, 0] on icon "Next slide" at bounding box center [0, 0] width 0 height 0
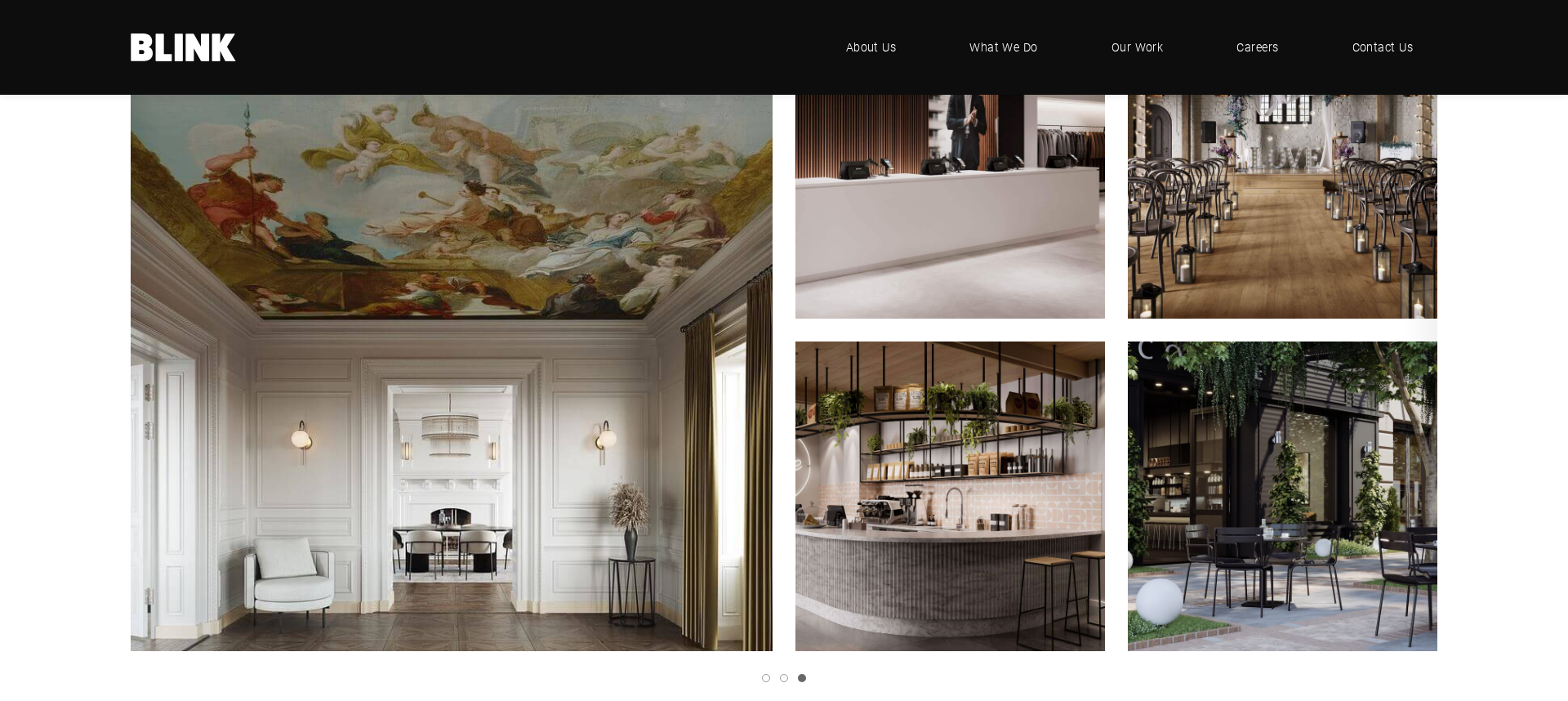
scroll to position [1140, 0]
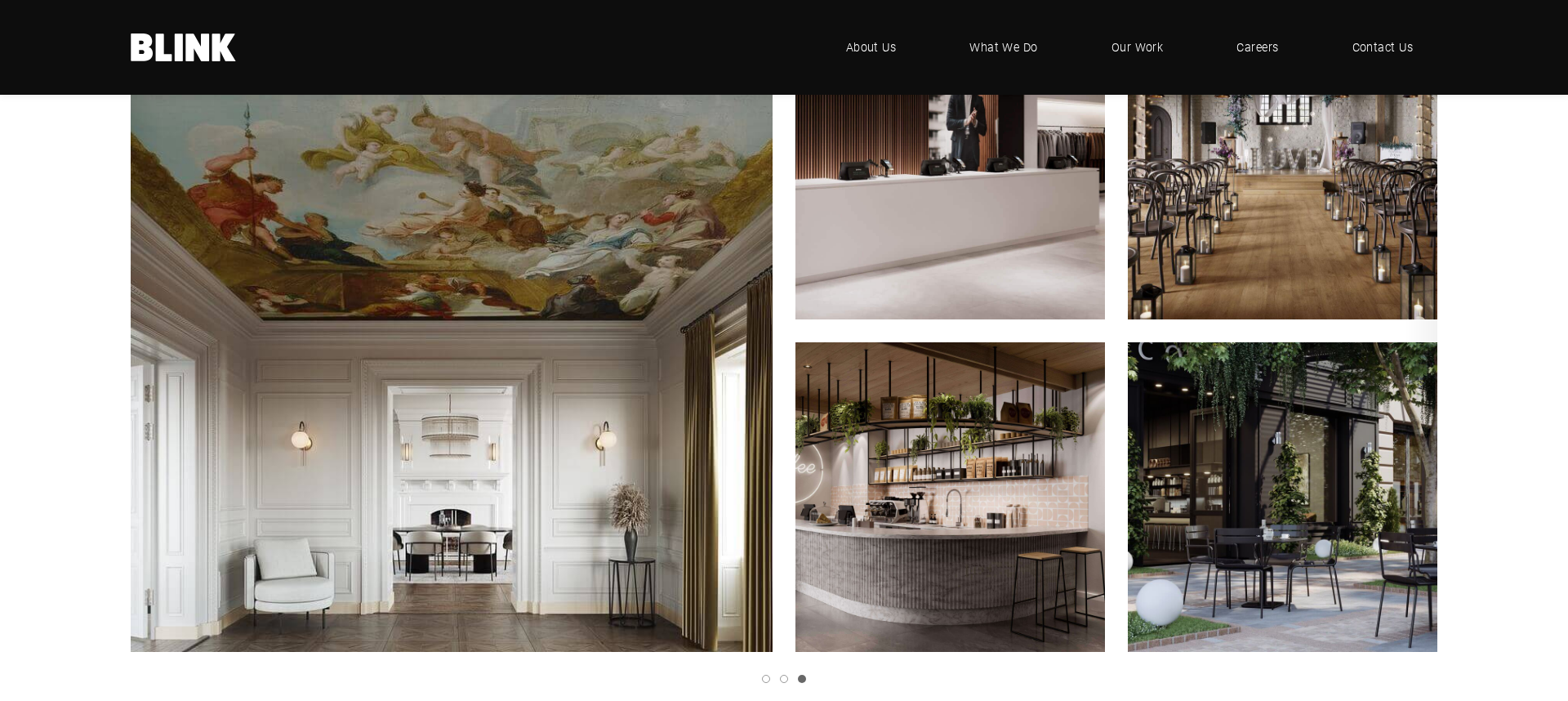
click at [0, 0] on icon "Next slide" at bounding box center [0, 0] width 0 height 0
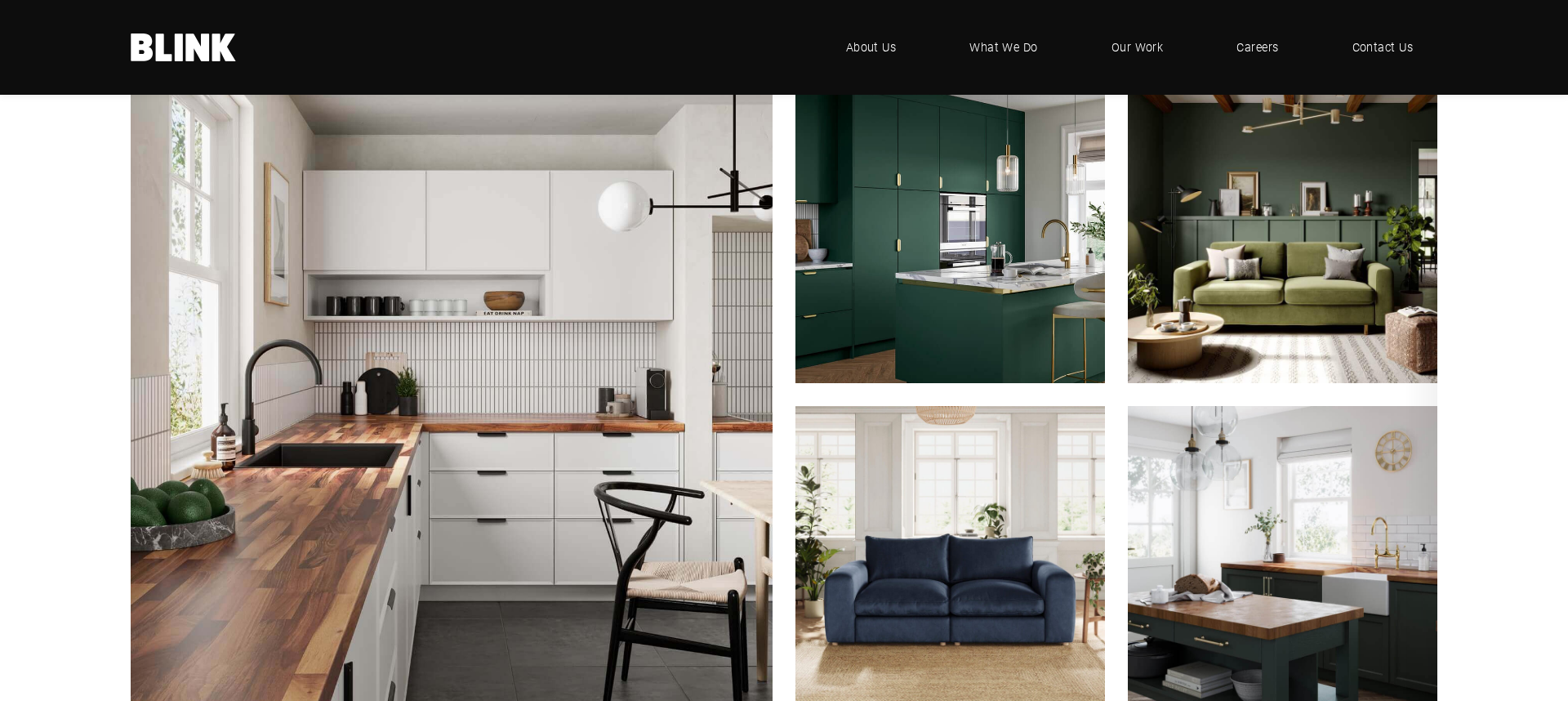
scroll to position [1071, 0]
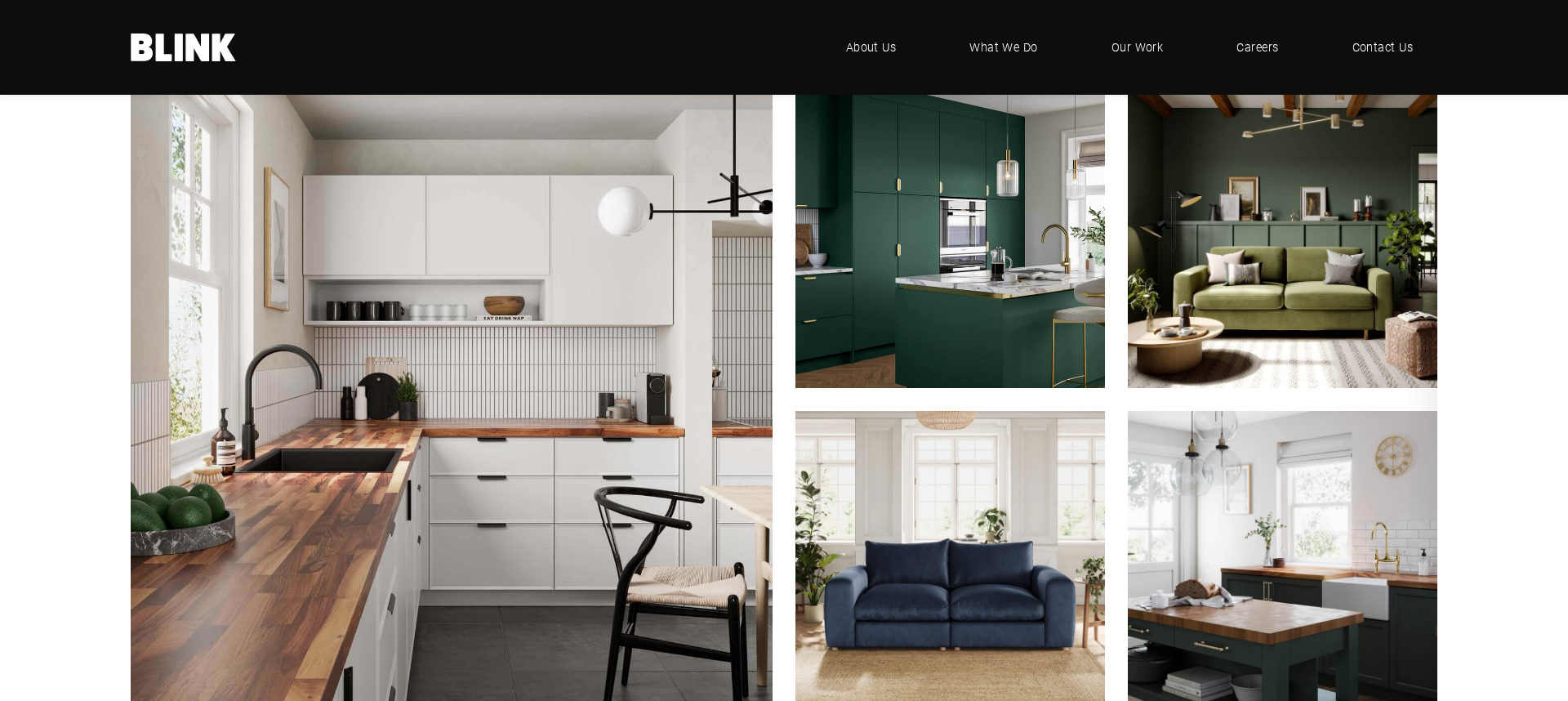
click at [958, 337] on img "1 of 3" at bounding box center [949, 232] width 340 height 340
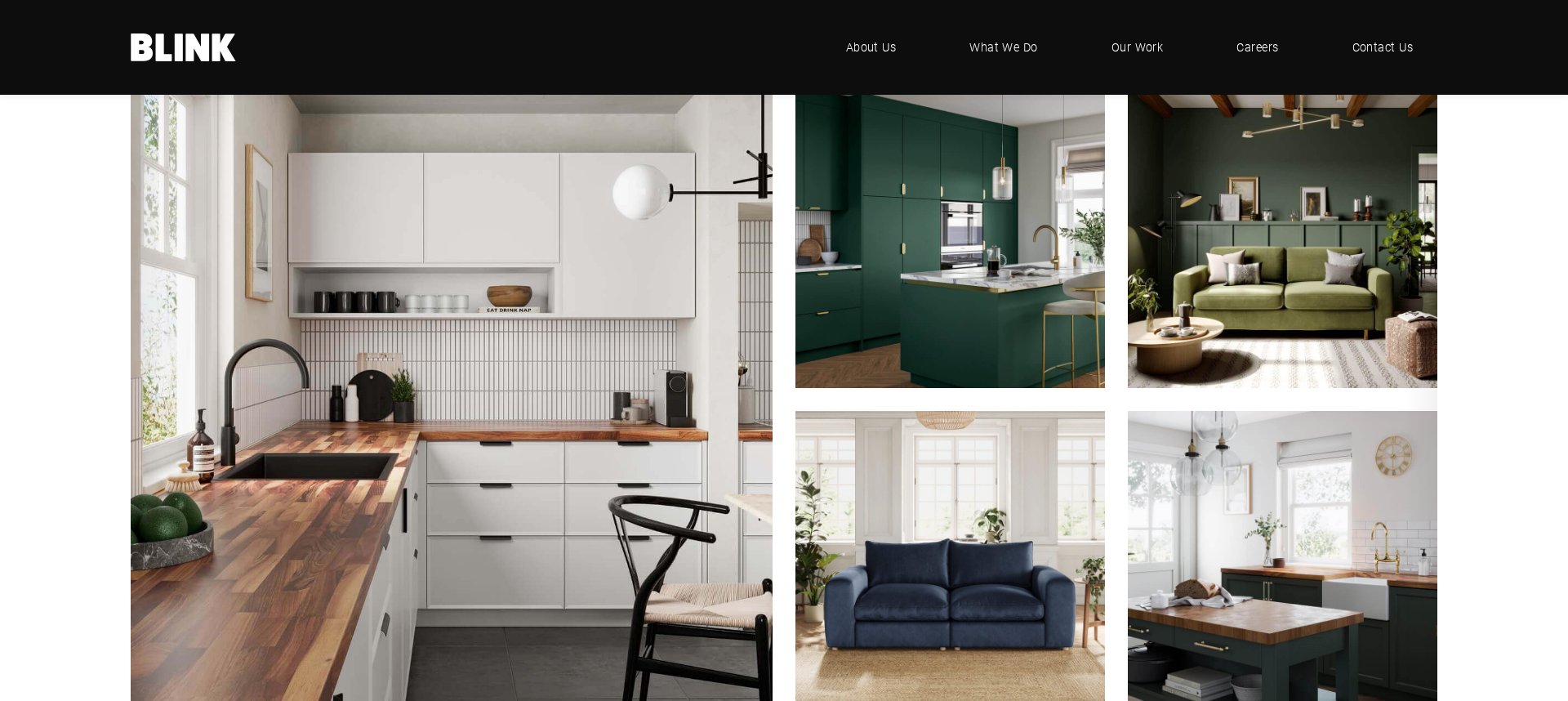
click at [649, 440] on img "1 of 3" at bounding box center [452, 399] width 706 height 706
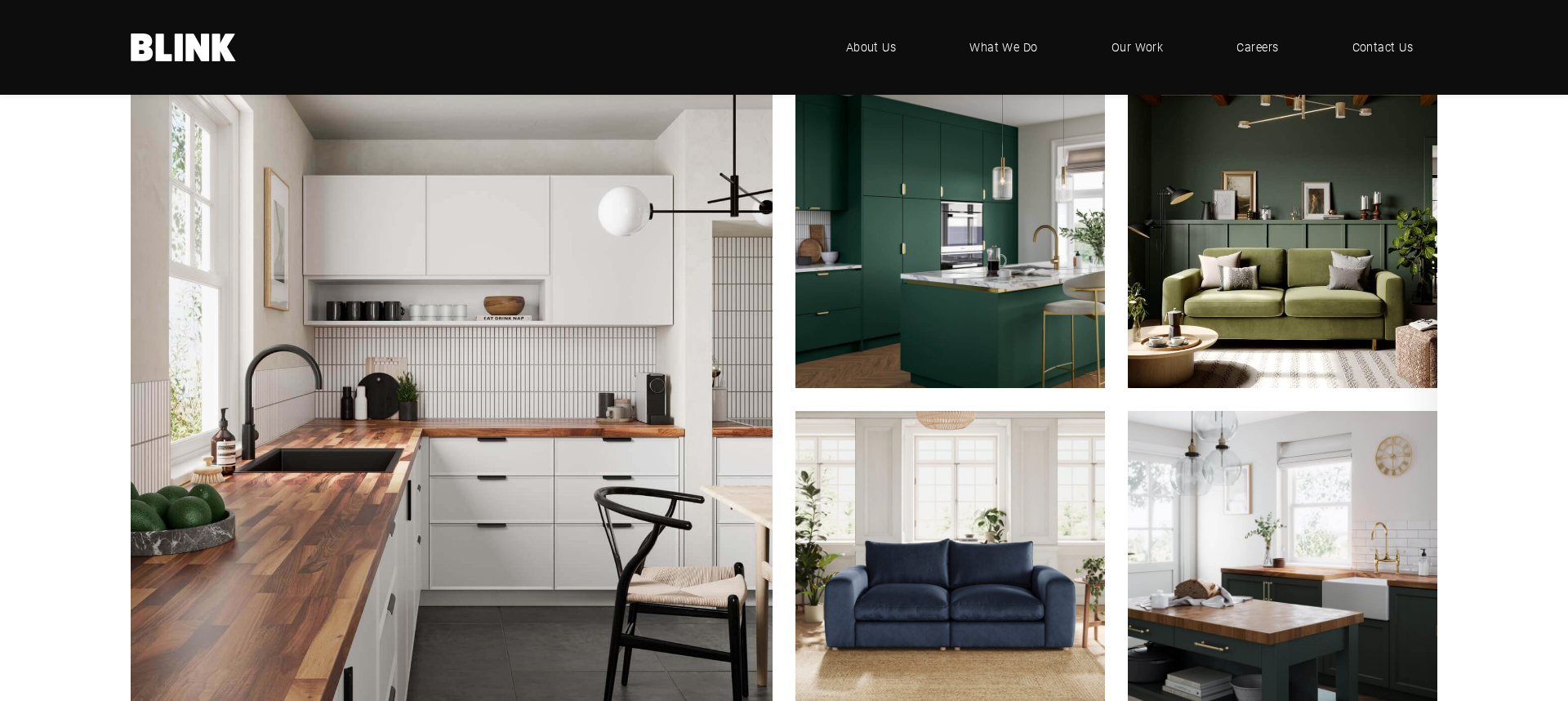
click at [1213, 316] on img "1 of 3" at bounding box center [1282, 232] width 340 height 340
